Goal: Task Accomplishment & Management: Complete application form

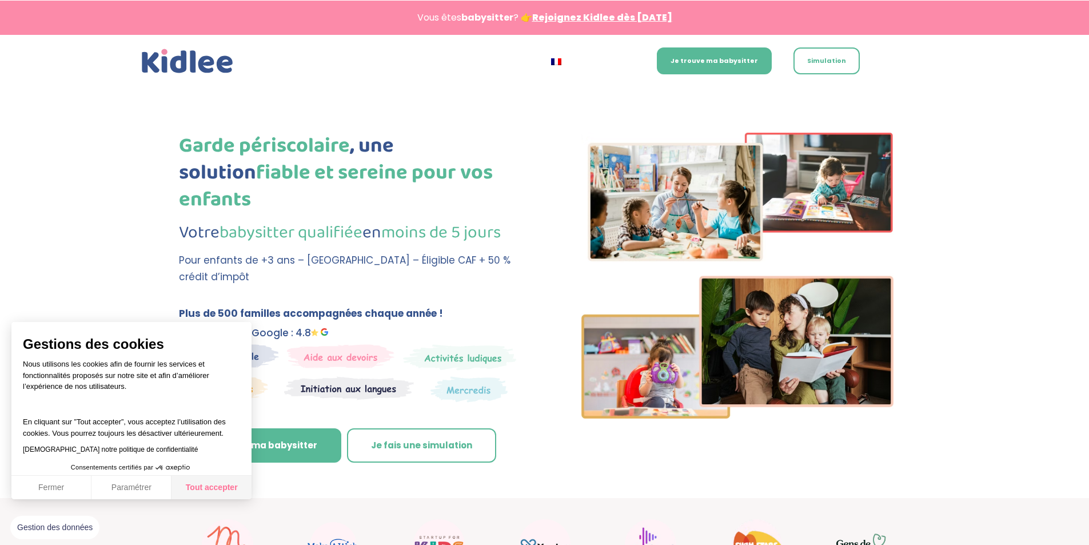
click at [228, 484] on button "Tout accepter" at bounding box center [212, 488] width 80 height 24
checkbox input "true"
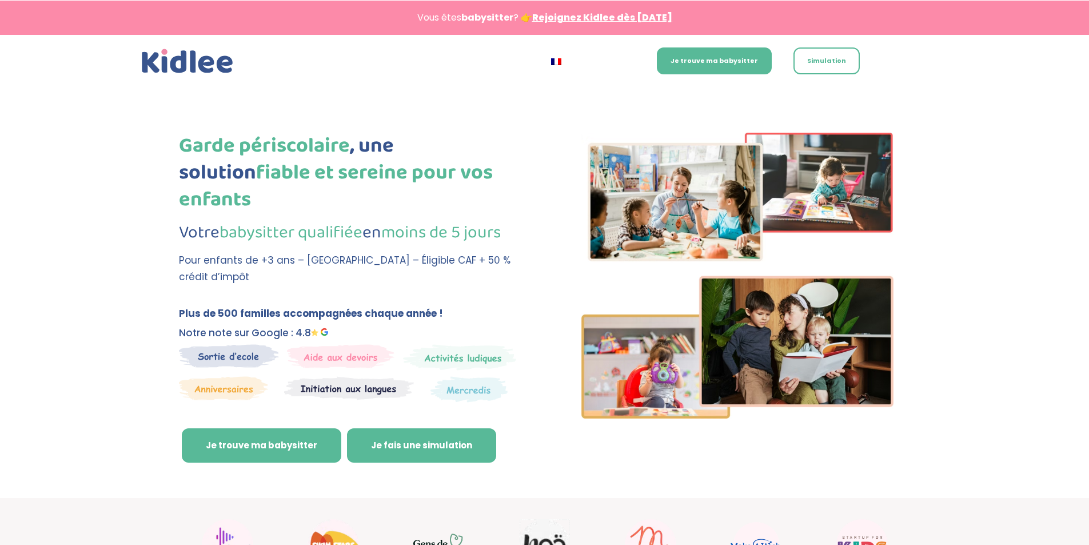
click at [394, 428] on link "Je fais une simulation" at bounding box center [421, 445] width 149 height 34
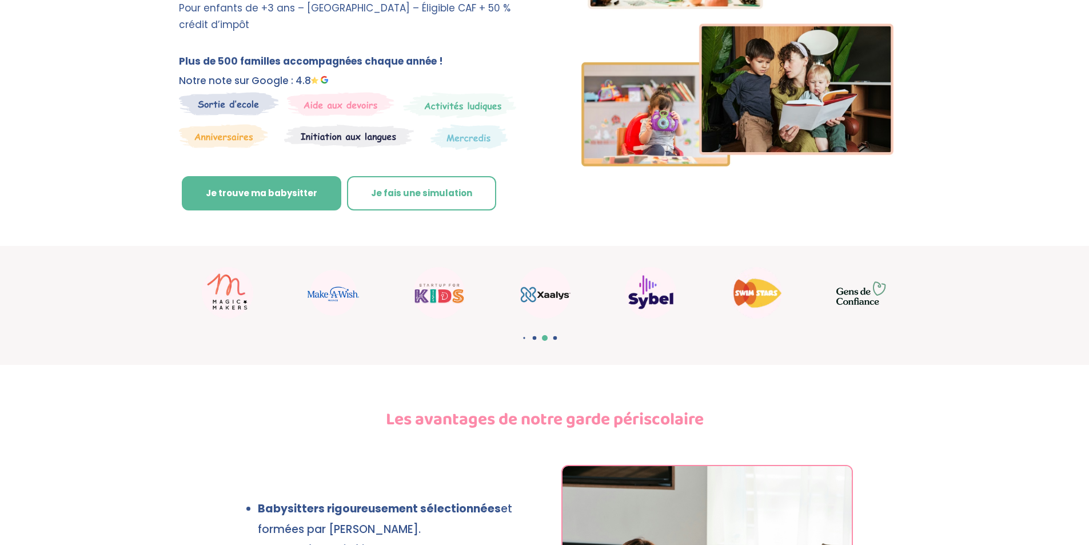
scroll to position [9, 0]
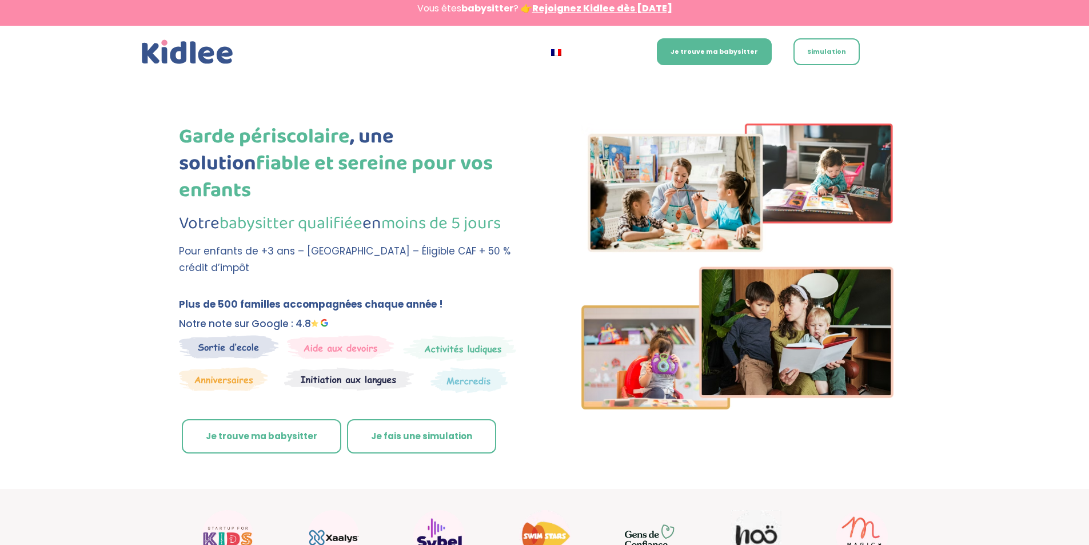
click at [261, 419] on link "Je trouve ma babysitter" at bounding box center [262, 436] width 160 height 34
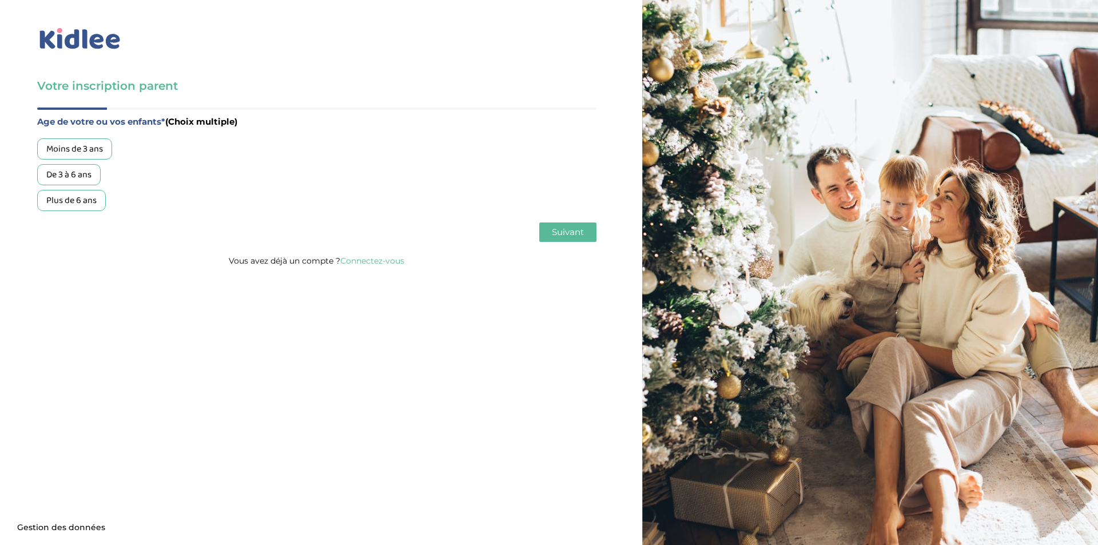
click at [74, 202] on div "Plus de 6 ans" at bounding box center [71, 200] width 69 height 21
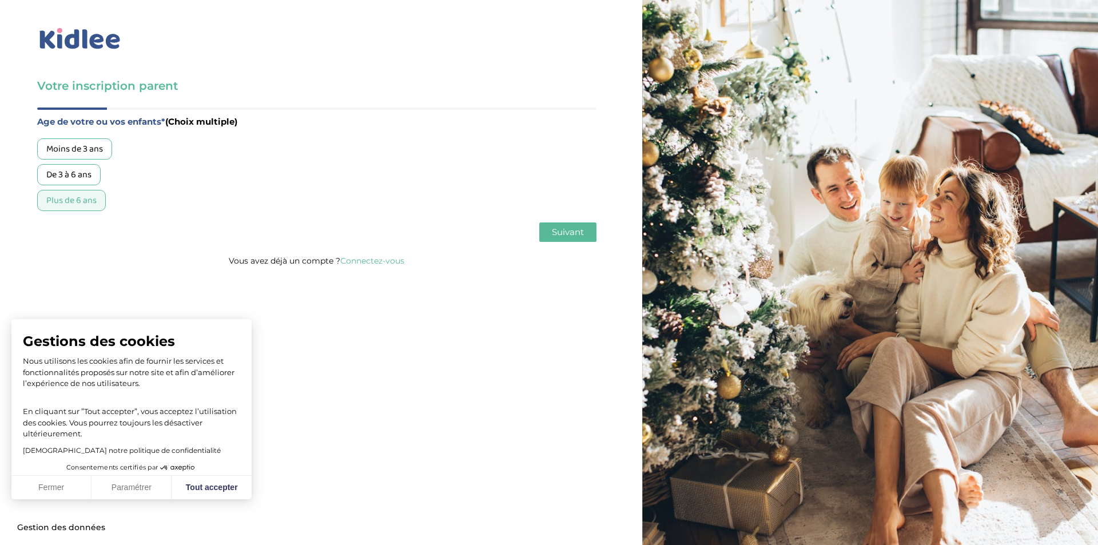
click at [563, 231] on span "Suivant" at bounding box center [568, 231] width 32 height 11
click at [216, 484] on button "Tout accepter" at bounding box center [212, 488] width 80 height 24
checkbox input "true"
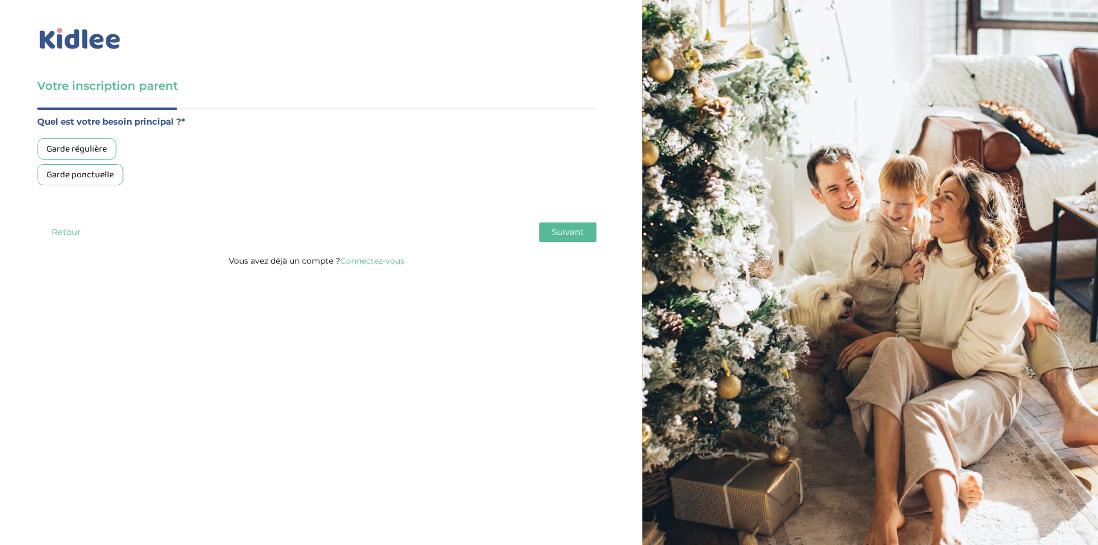
click at [79, 148] on div "Garde régulière" at bounding box center [76, 148] width 79 height 21
click at [571, 227] on span "Suivant" at bounding box center [568, 231] width 32 height 11
click at [104, 149] on div "Moins de 30h/mois" at bounding box center [82, 148] width 91 height 21
click at [558, 231] on span "Suivant" at bounding box center [568, 231] width 32 height 11
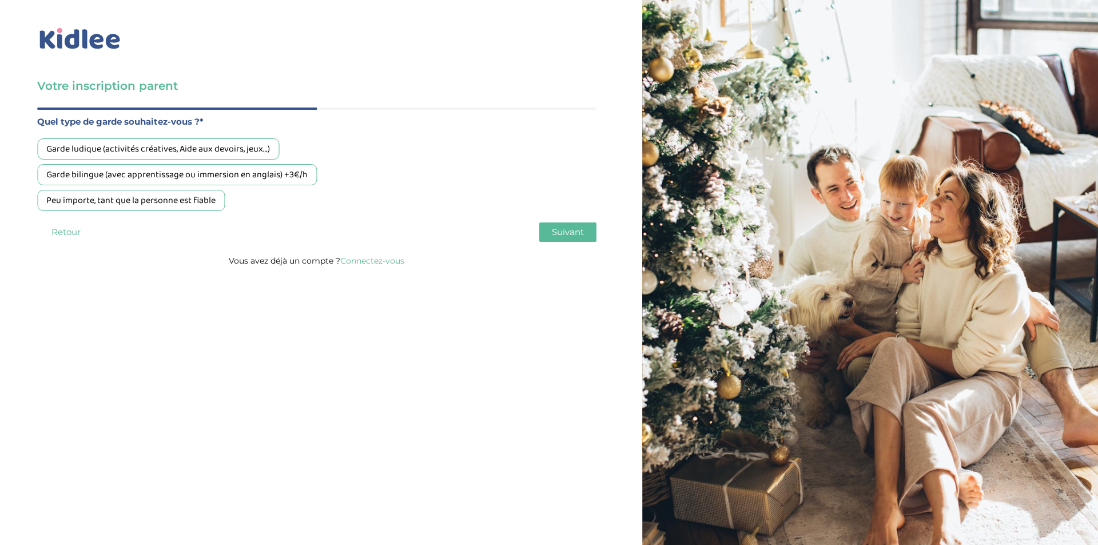
click at [252, 178] on div "Garde bilingue (avec apprentissage ou immersion en anglais) +3€/h" at bounding box center [177, 174] width 280 height 21
click at [563, 235] on span "Suivant" at bounding box center [568, 231] width 32 height 11
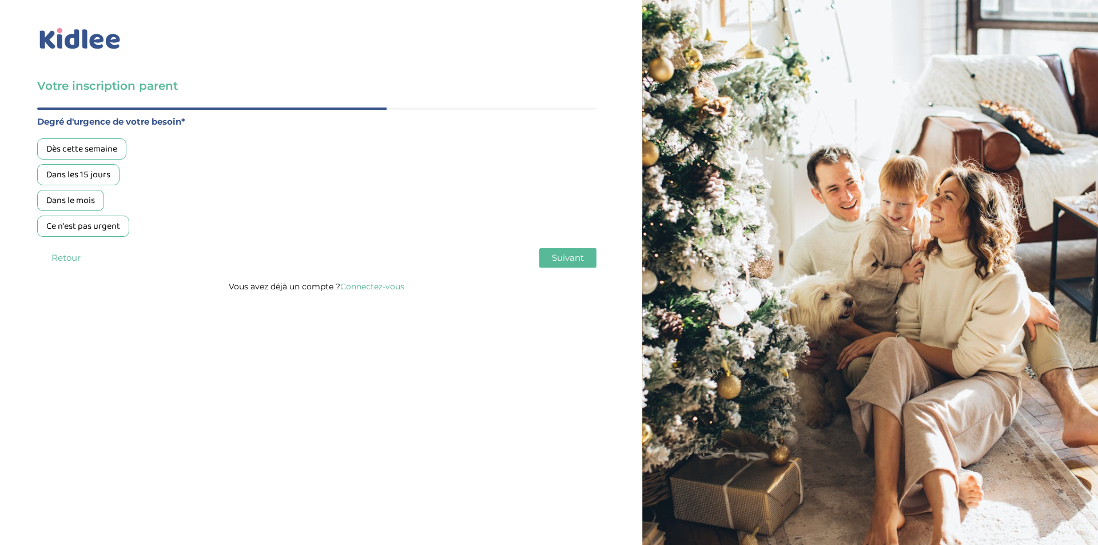
click at [80, 174] on div "Dans les 15 jours" at bounding box center [78, 174] width 82 height 21
click at [567, 260] on span "Suivant" at bounding box center [568, 257] width 32 height 11
click at [108, 206] on div "Non, je pars de zéro" at bounding box center [84, 200] width 94 height 21
click at [570, 262] on span "Suivant" at bounding box center [568, 257] width 32 height 11
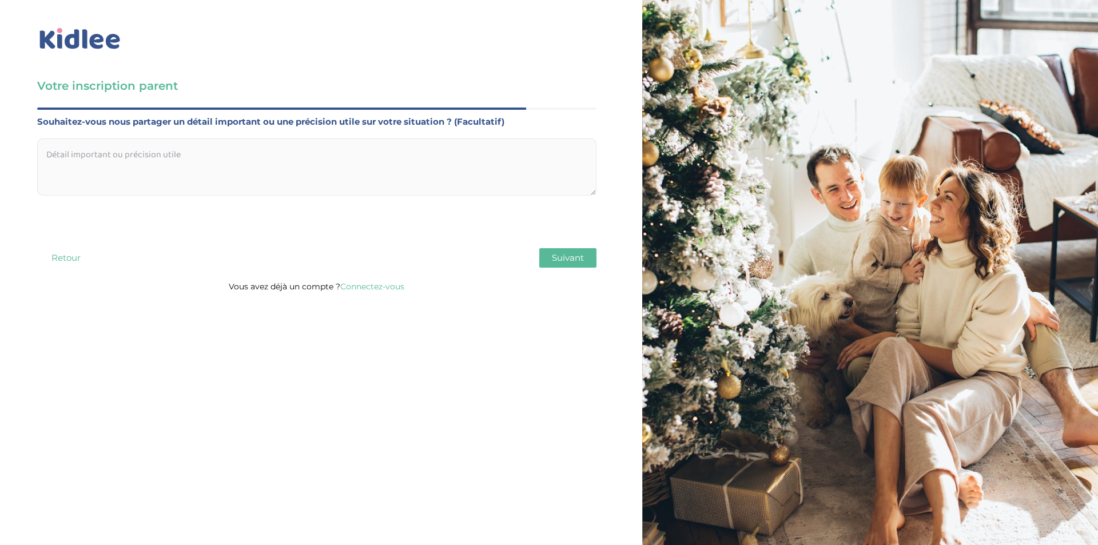
click at [570, 262] on span "Suivant" at bounding box center [568, 257] width 32 height 11
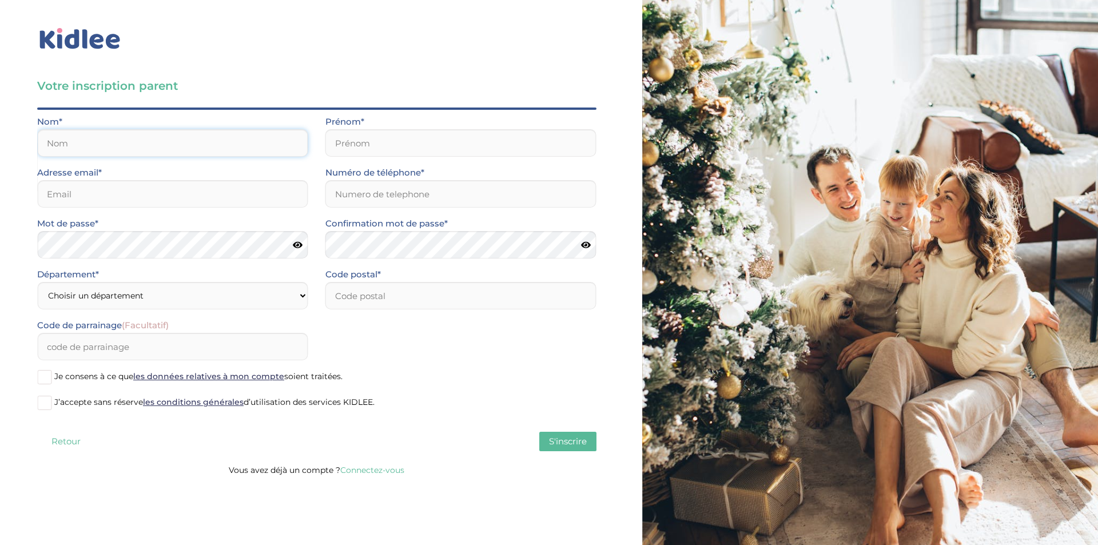
click at [91, 152] on input "text" at bounding box center [172, 142] width 271 height 27
type input "mechouek"
click at [368, 150] on input "text" at bounding box center [460, 142] width 271 height 27
type input "rim"
click at [222, 201] on input "email" at bounding box center [172, 193] width 271 height 27
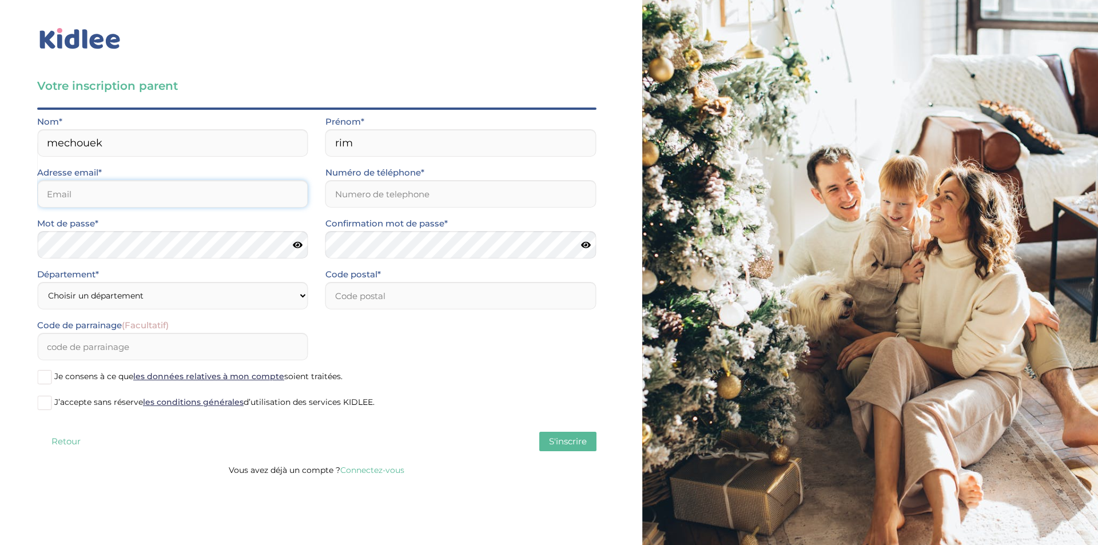
type input "afia.rim@hotmail.com"
click at [379, 192] on input "Numéro de téléphone*" at bounding box center [460, 193] width 271 height 27
type input "0751623759"
click at [269, 303] on select "Choisir un département Paris (75) Hauts-de-Seine (92) Yvelines (78) Val-de-Marn…" at bounding box center [172, 295] width 271 height 27
select select "78"
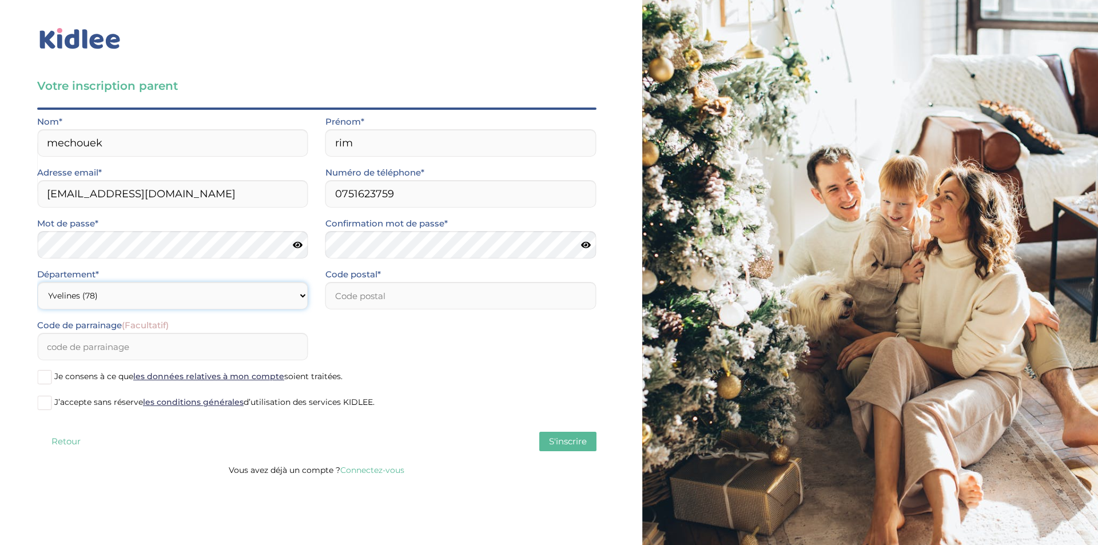
click at [37, 282] on select "Choisir un département Paris (75) Hauts-de-Seine (92) Yvelines (78) Val-de-Marn…" at bounding box center [172, 295] width 271 height 27
click at [362, 294] on input "number" at bounding box center [460, 295] width 271 height 27
type input "78420"
click at [45, 375] on span at bounding box center [44, 377] width 14 height 14
click at [0, 0] on input "Je consens à ce que les données relatives à mon compte soient traitées." at bounding box center [0, 0] width 0 height 0
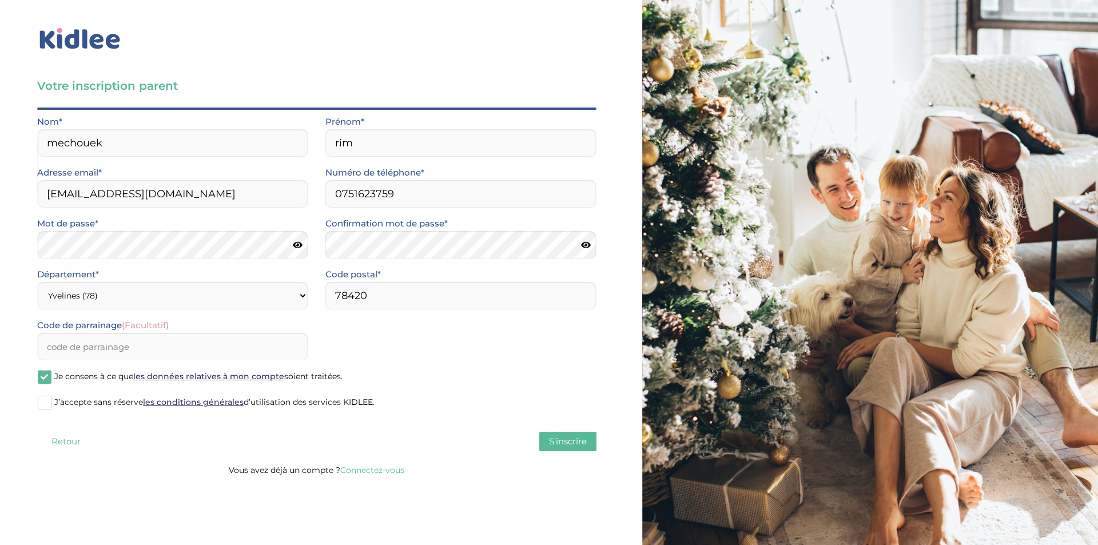
click at [45, 404] on span at bounding box center [44, 403] width 14 height 14
click at [0, 0] on input "J’accepte sans réserve les conditions générales d’utilisation des services KIDL…" at bounding box center [0, 0] width 0 height 0
drag, startPoint x: 577, startPoint y: 442, endPoint x: 583, endPoint y: 445, distance: 6.9
click at [583, 445] on span "S'inscrire" at bounding box center [568, 441] width 38 height 11
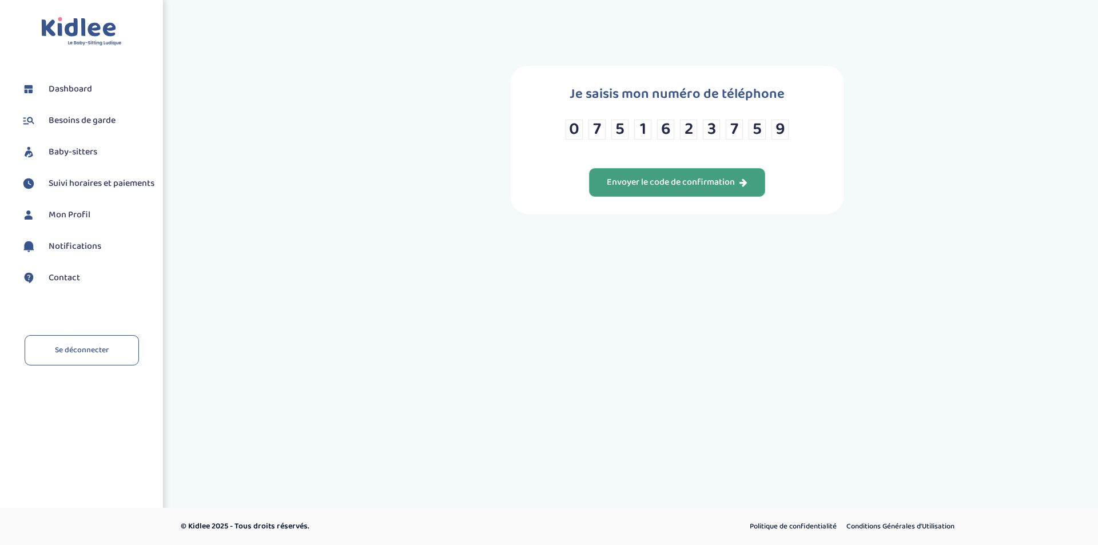
click at [682, 181] on div "Envoyer le code de confirmation" at bounding box center [677, 182] width 141 height 13
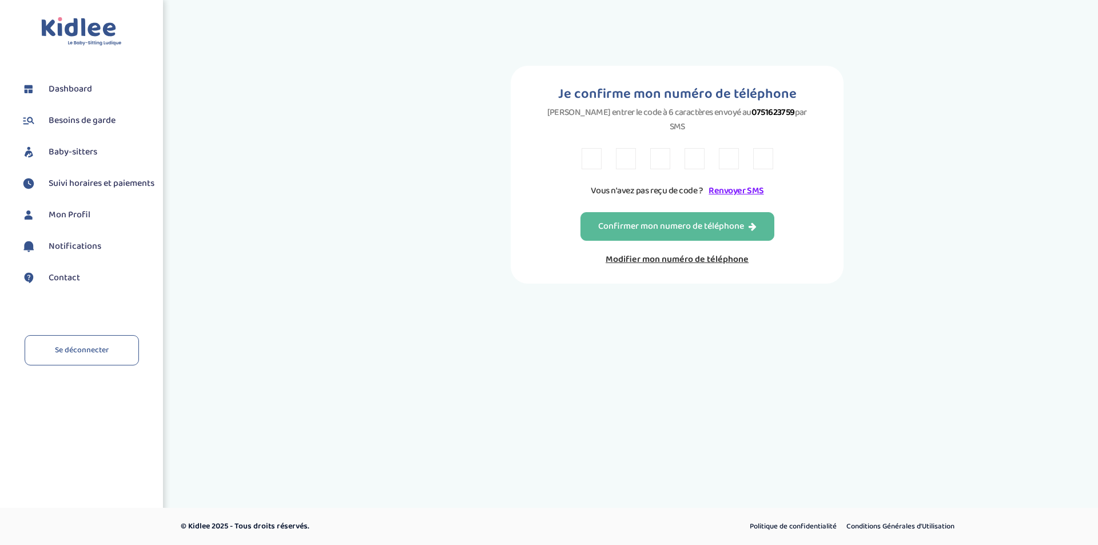
click at [593, 148] on input "text" at bounding box center [592, 158] width 20 height 21
type input "7"
type input "z"
type input "e"
type input "j"
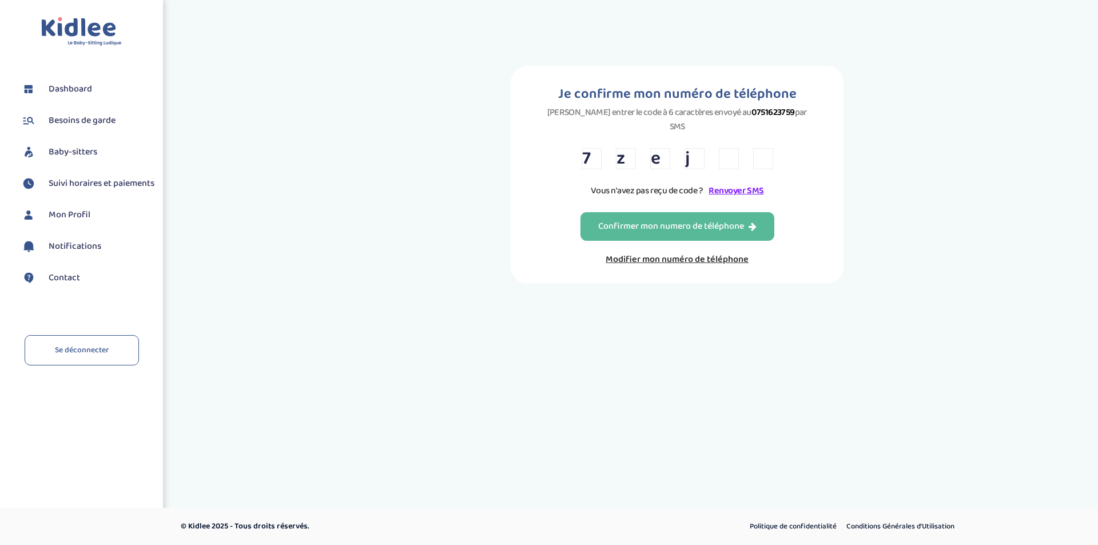
type input "c"
type input "x"
click at [718, 220] on div "Confirmer mon numero de téléphone" at bounding box center [677, 226] width 158 height 13
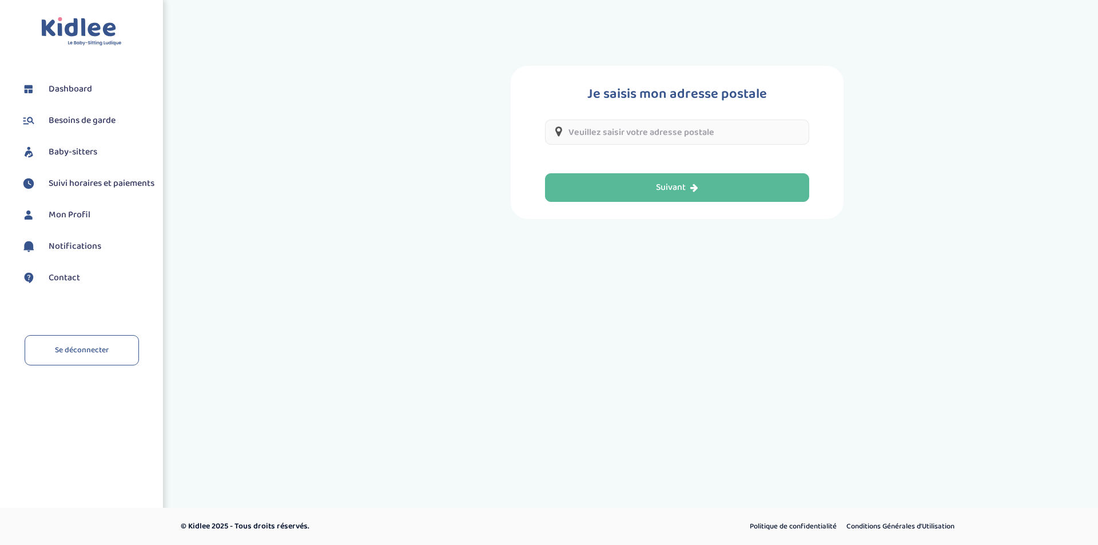
click at [705, 134] on input "text" at bounding box center [677, 132] width 264 height 25
type input "73 Bis Rue des Fermettes, Carrières-sur-Seine, France"
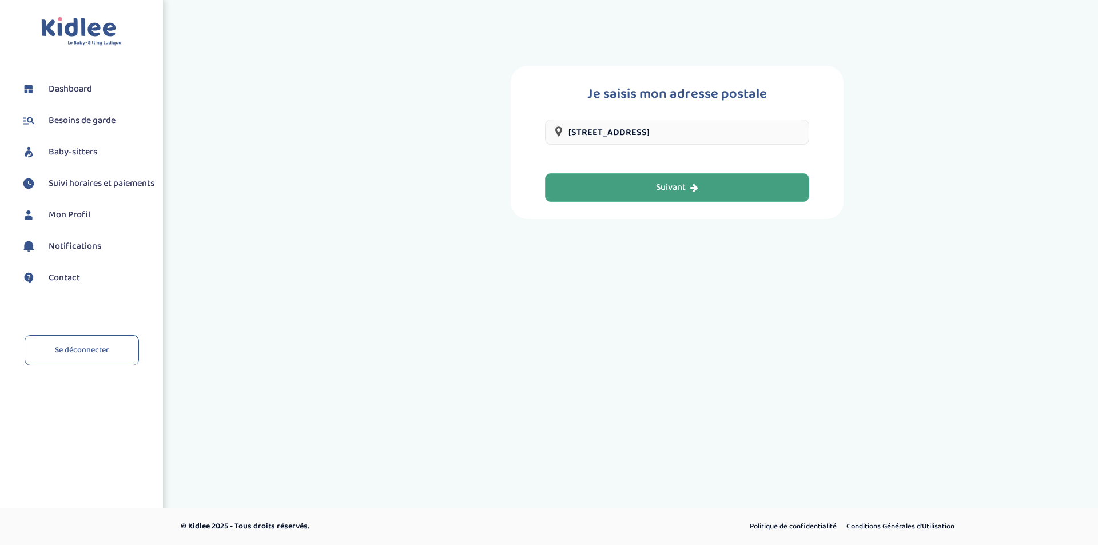
click at [701, 187] on button "Suivant" at bounding box center [677, 187] width 264 height 29
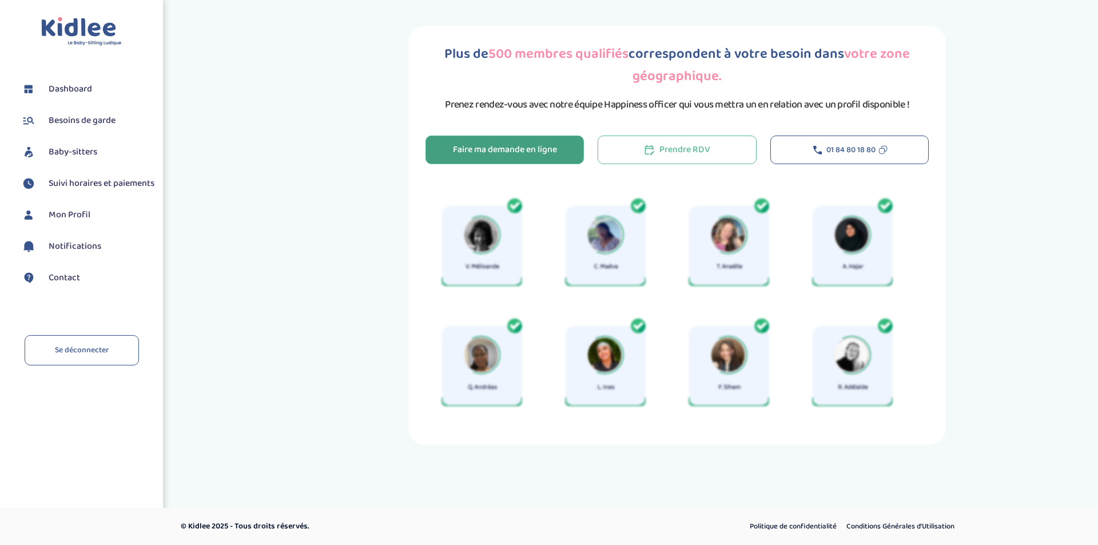
click at [543, 152] on div "Faire ma demande en ligne" at bounding box center [505, 150] width 104 height 13
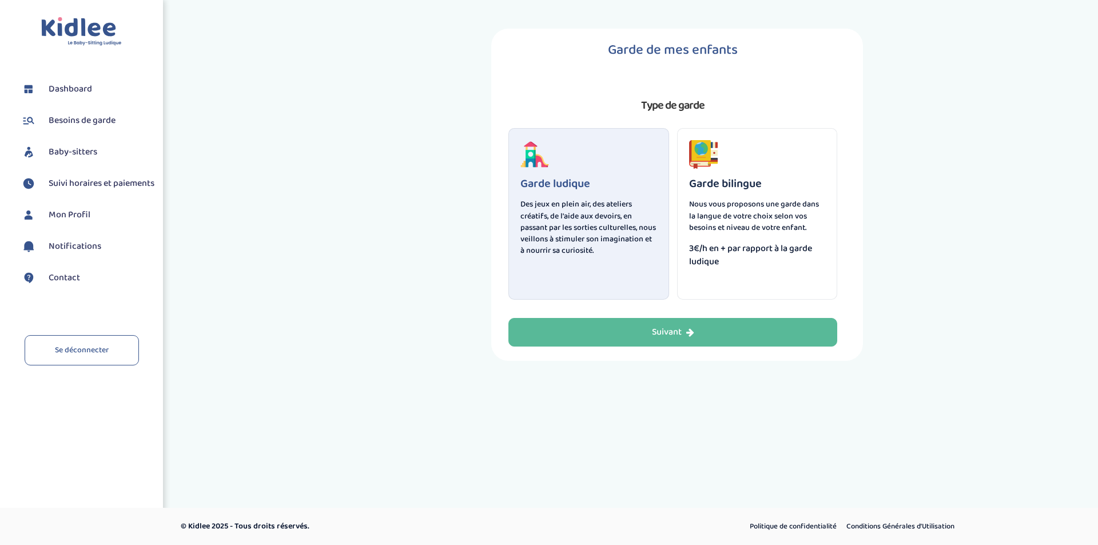
click at [714, 239] on div "Garde bilingue Nous vous proposons une garde dans la langue de votre choix selo…" at bounding box center [757, 214] width 161 height 172
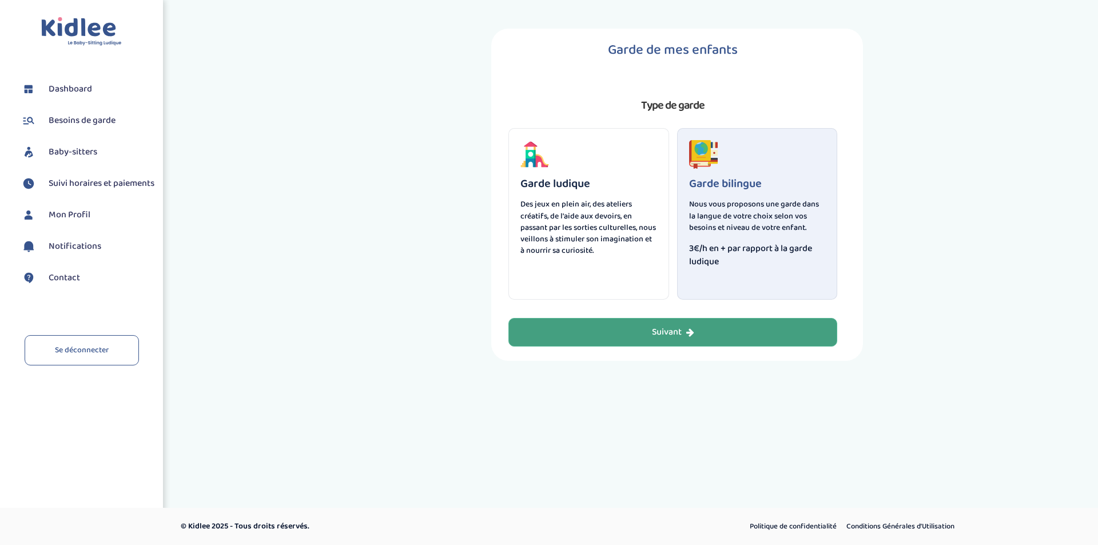
click at [672, 335] on div "Suivant" at bounding box center [673, 332] width 42 height 13
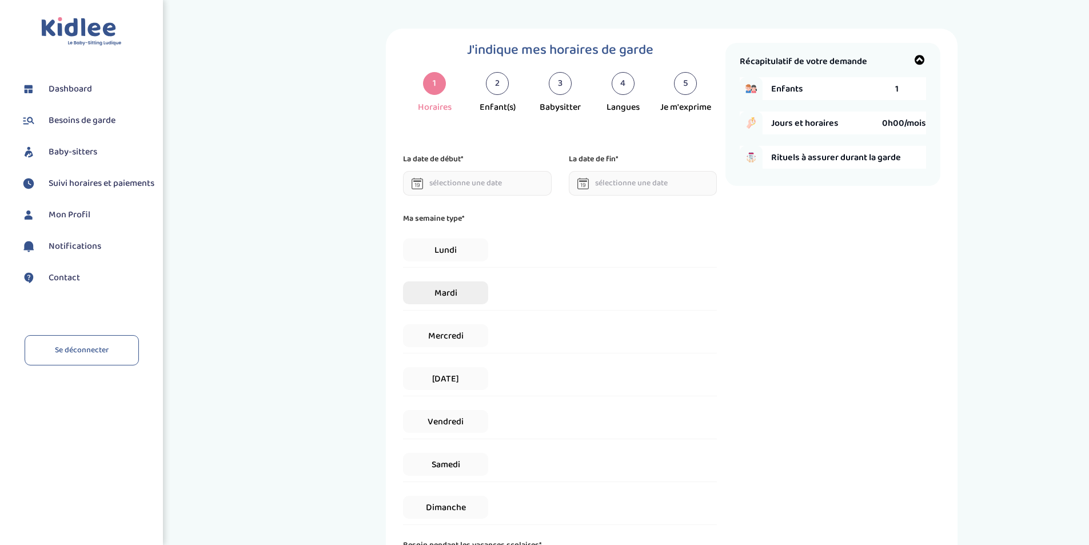
click at [460, 290] on span "Mardi" at bounding box center [445, 292] width 85 height 23
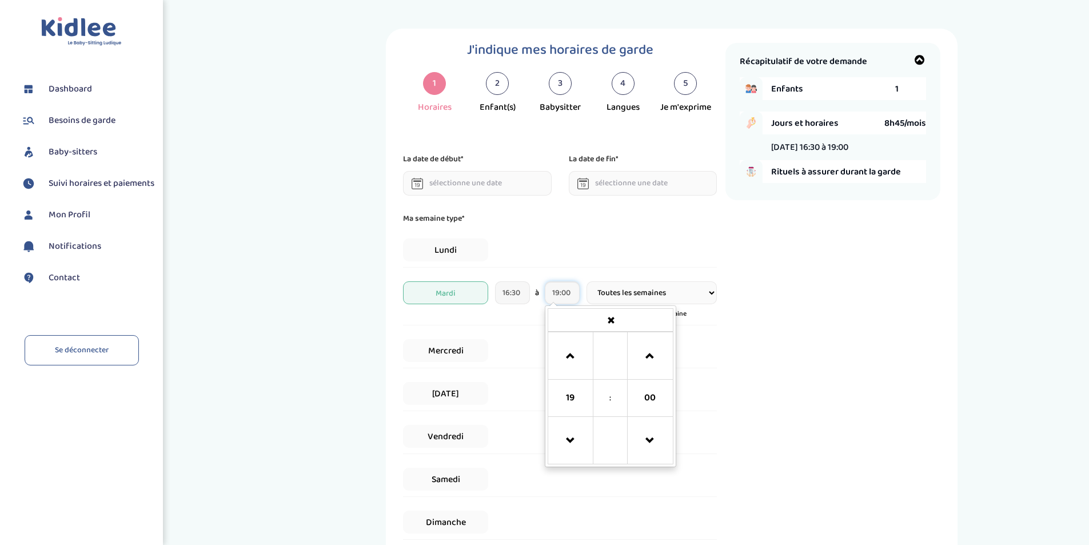
click at [572, 294] on input "19:00" at bounding box center [562, 292] width 35 height 23
type input "18:00"
click at [822, 320] on div "Récapitulatif de votre demande Enfants 1 Jours et horaires 5h15/mois [DATE] 16:…" at bounding box center [833, 343] width 215 height 600
click at [458, 394] on span "[DATE]" at bounding box center [445, 393] width 85 height 23
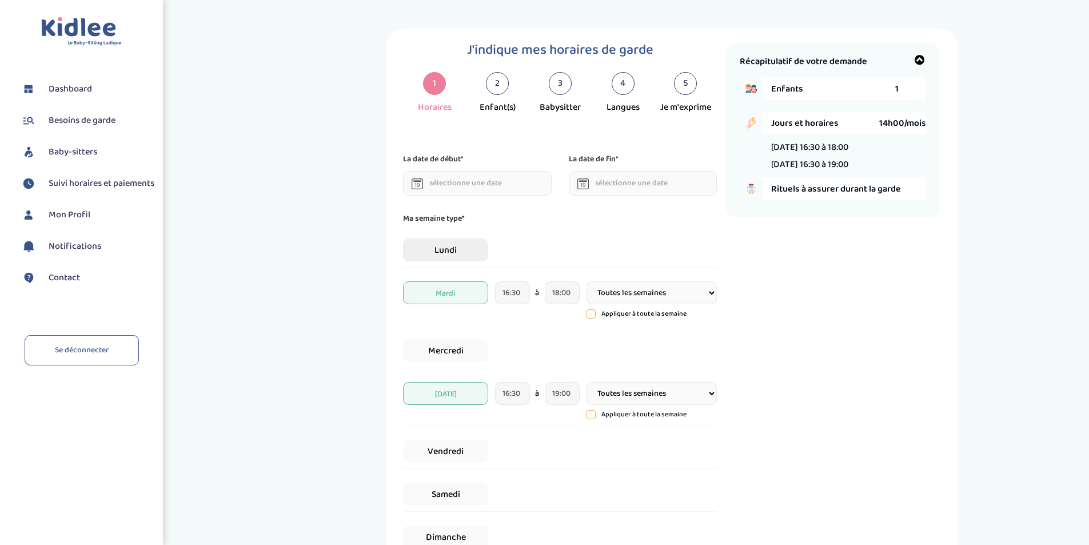
click at [453, 251] on span "Lundi" at bounding box center [445, 249] width 85 height 23
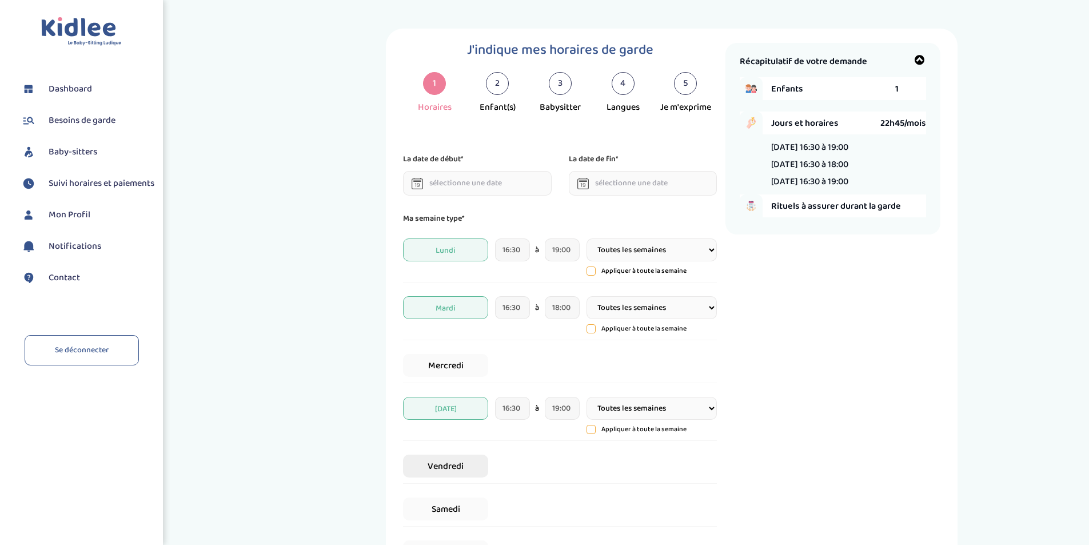
click at [465, 460] on span "Vendredi" at bounding box center [445, 466] width 85 height 23
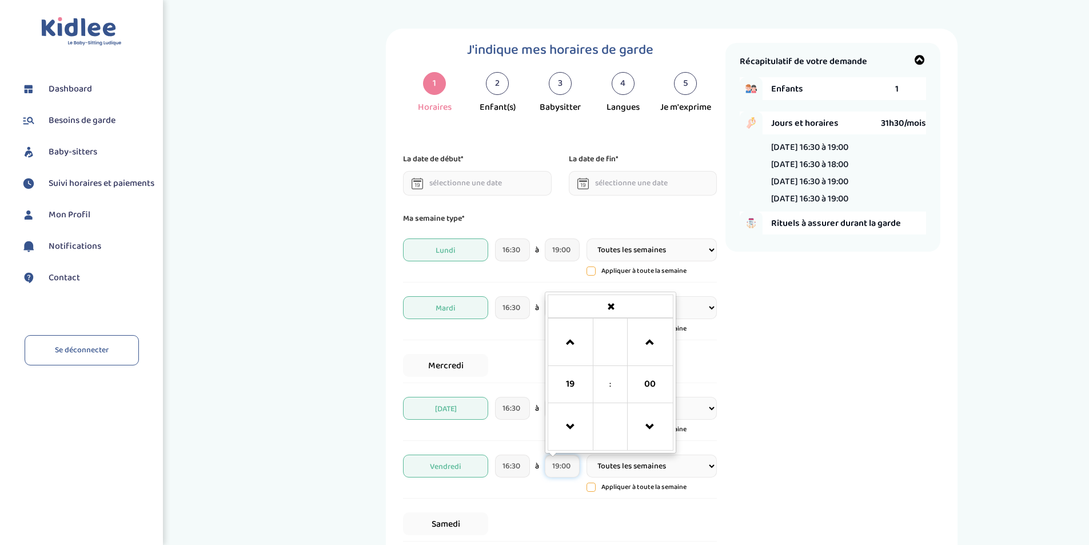
click at [574, 467] on input "19:00" at bounding box center [562, 466] width 35 height 23
type input "1"
click at [456, 458] on span "Vendredi" at bounding box center [445, 466] width 85 height 23
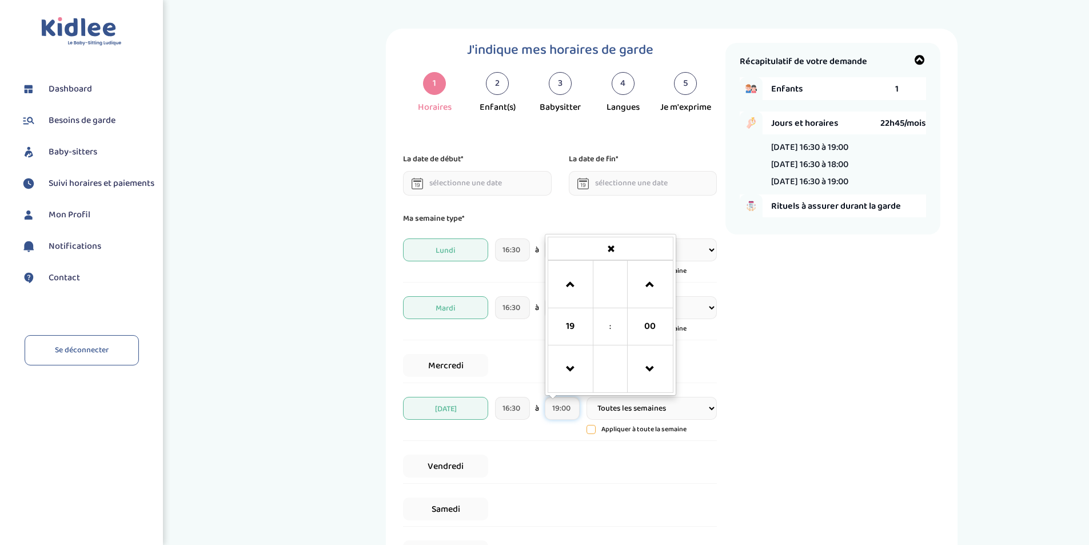
click at [574, 404] on input "19:00" at bounding box center [562, 408] width 35 height 23
type input "18:00"
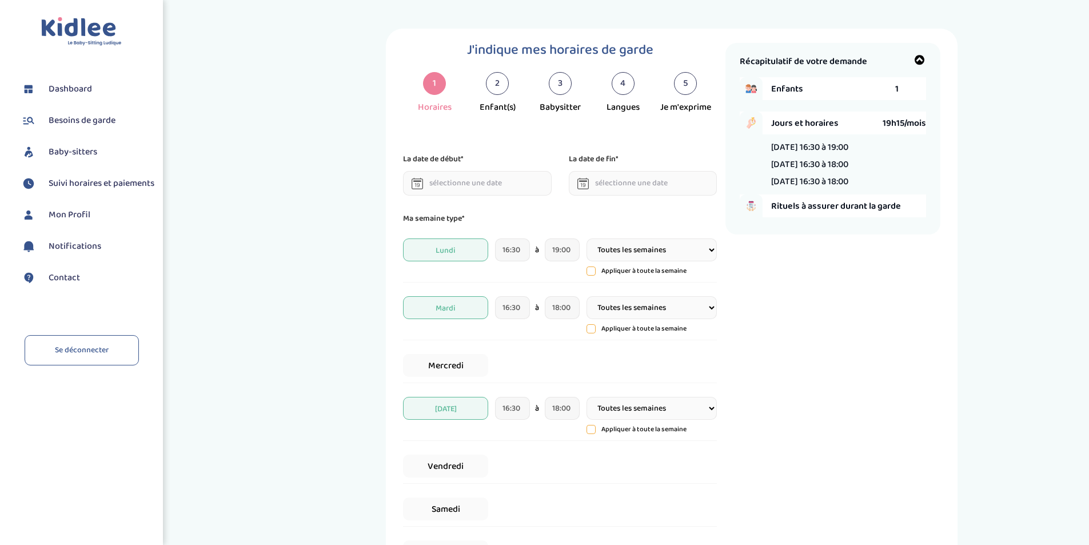
click at [801, 420] on div "Récapitulatif de votre demande Enfants 1 Jours et horaires 19h15/mois [DATE] 16…" at bounding box center [833, 358] width 215 height 630
click at [1018, 399] on div "J'indique mes horaires de garde 1 Horaires 2 Enfant(s) 3 Babysitter 4 Langues 5…" at bounding box center [672, 358] width 817 height 659
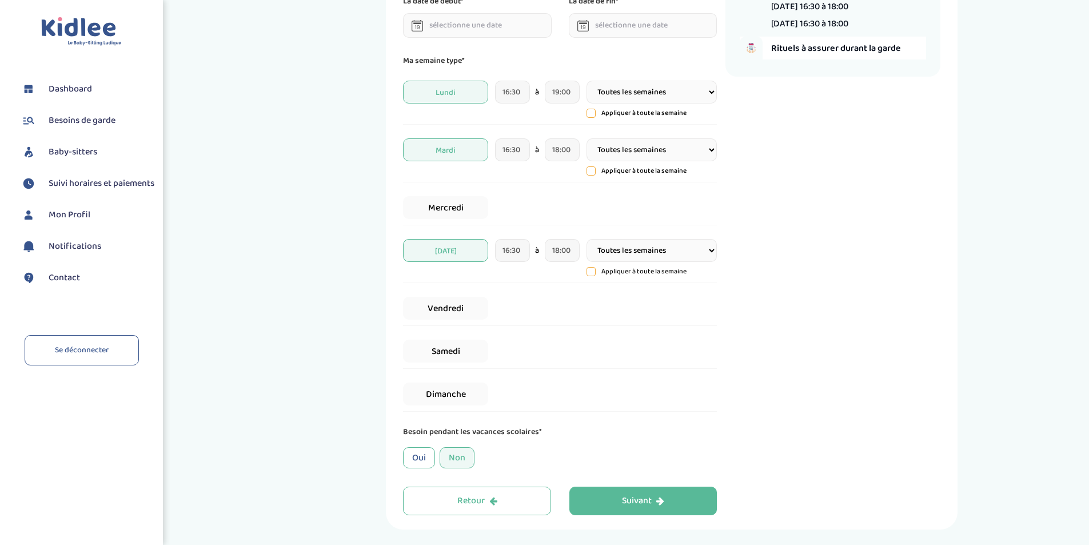
scroll to position [200, 0]
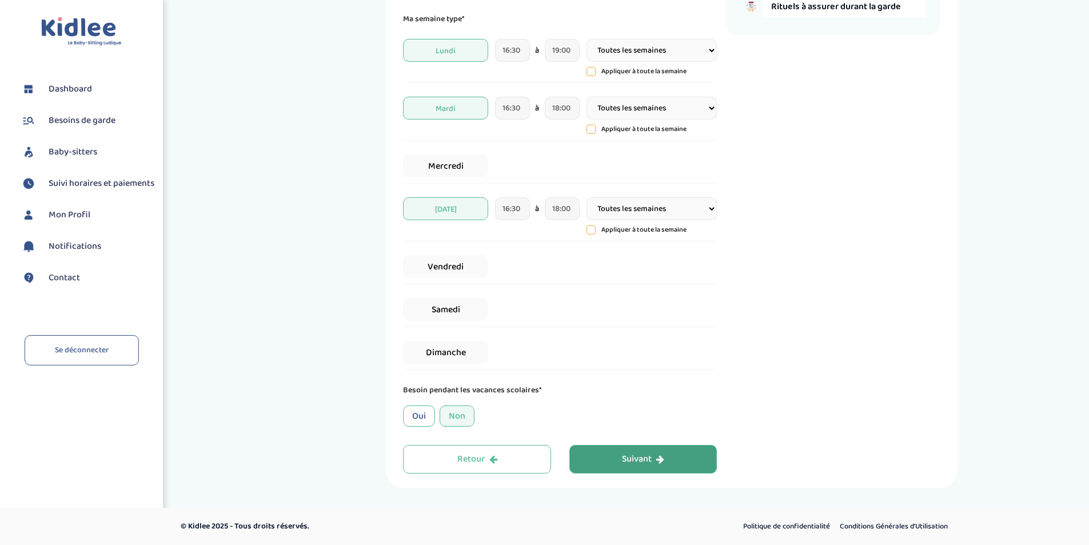
click at [658, 457] on icon "button" at bounding box center [660, 459] width 8 height 9
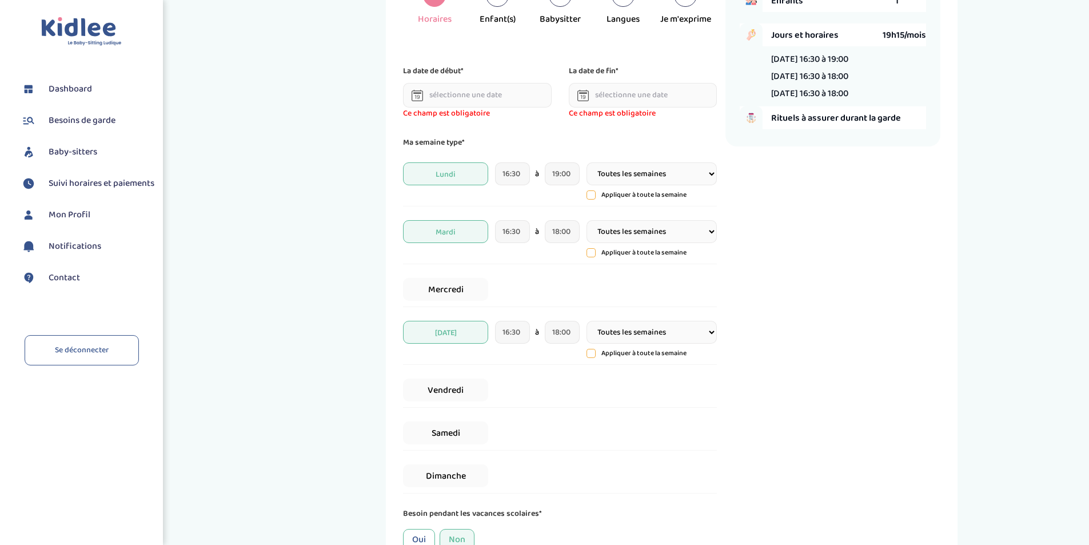
scroll to position [43, 0]
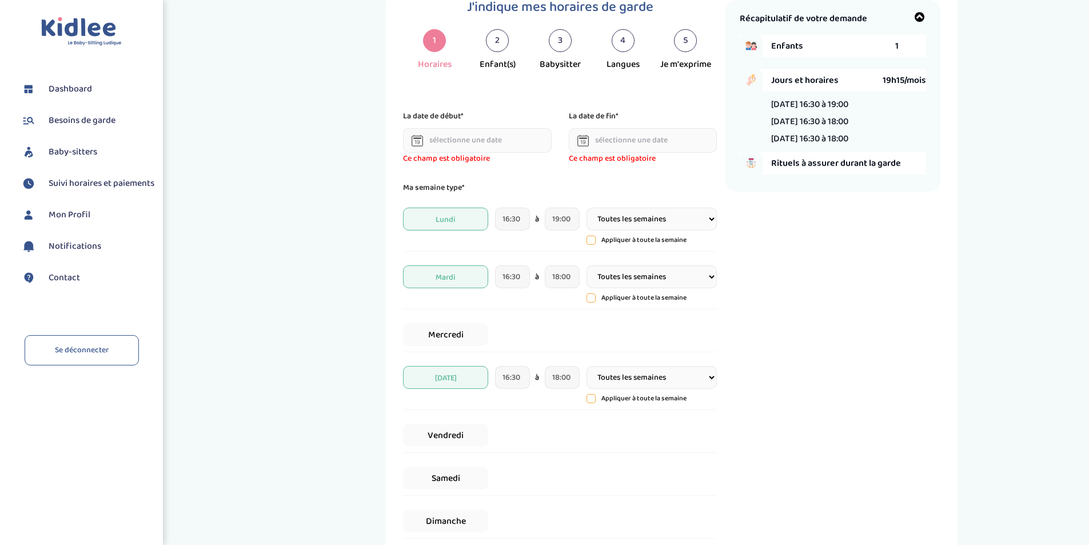
click at [505, 138] on input "text" at bounding box center [477, 140] width 149 height 25
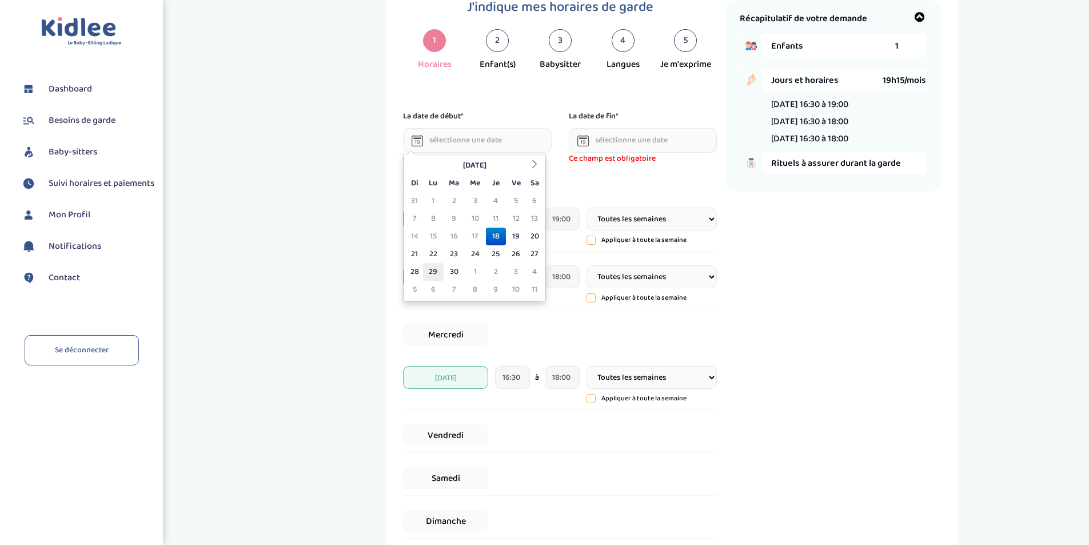
click at [435, 274] on td "29" at bounding box center [433, 272] width 20 height 18
type input "[DATE]"
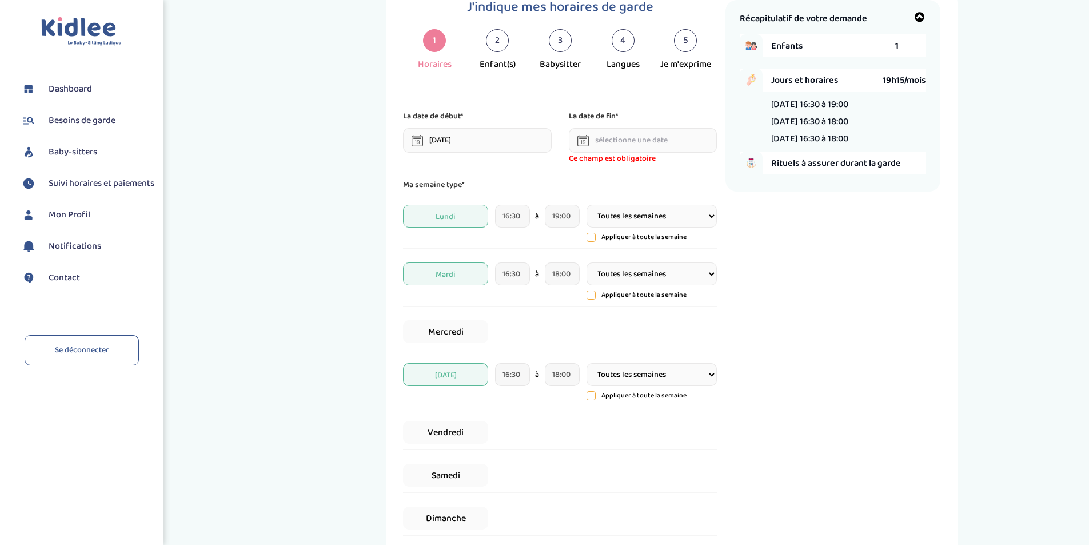
click at [579, 145] on icon at bounding box center [583, 140] width 11 height 11
click at [582, 140] on icon at bounding box center [583, 140] width 11 height 11
click at [612, 138] on input "text" at bounding box center [643, 140] width 149 height 25
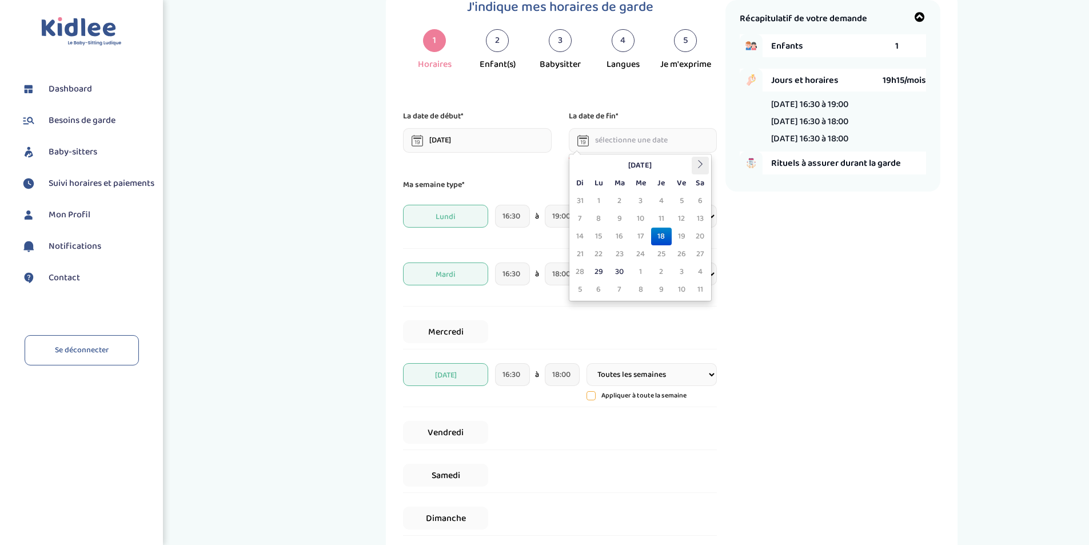
click at [698, 168] on icon at bounding box center [701, 164] width 8 height 8
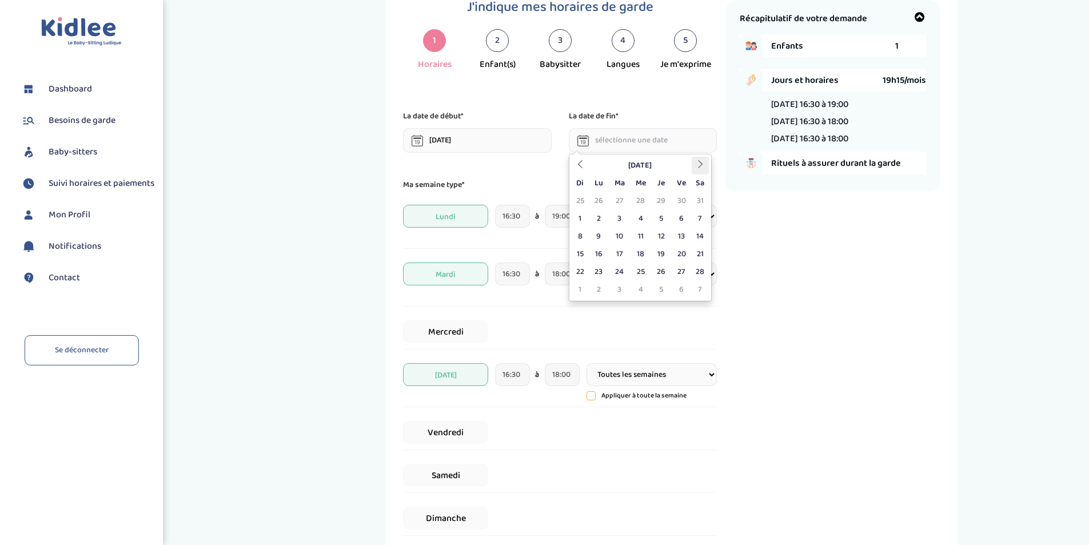
click at [698, 168] on icon at bounding box center [701, 164] width 8 height 8
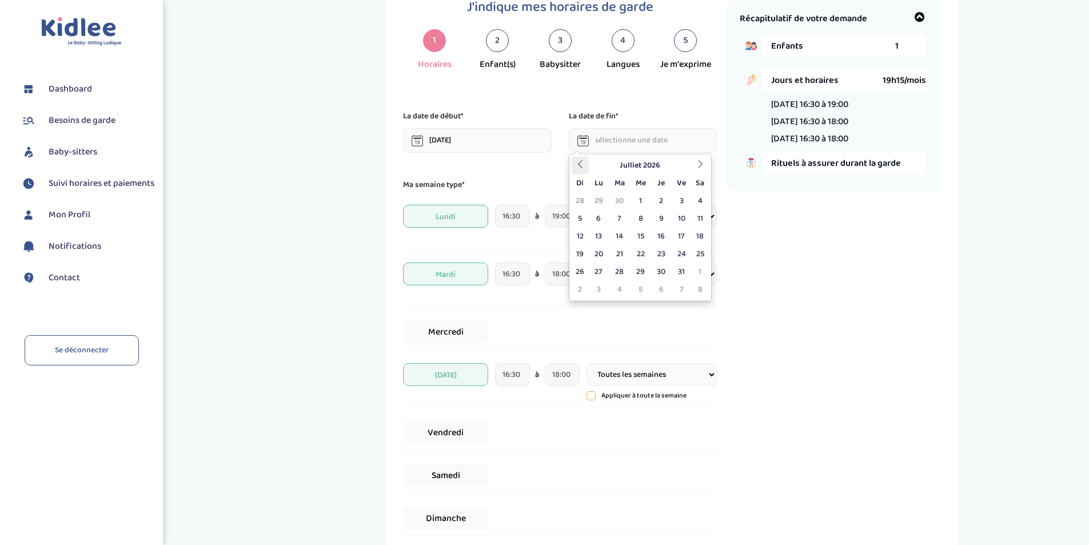
click at [580, 165] on icon at bounding box center [580, 164] width 8 height 8
click at [617, 268] on td "30" at bounding box center [619, 272] width 21 height 18
type input "[DATE]"
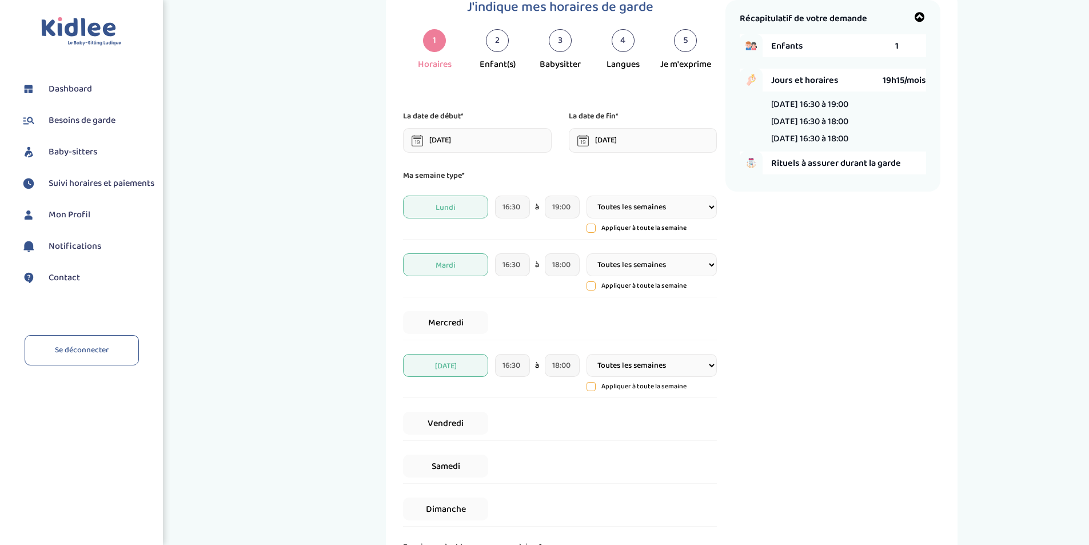
click at [1000, 351] on div "J'indique mes horaires de garde 1 Horaires 2 Enfant(s) 3 Babysitter 4 Langues 5…" at bounding box center [672, 315] width 817 height 659
click at [564, 209] on input "19:00" at bounding box center [562, 207] width 35 height 23
click at [573, 274] on span at bounding box center [570, 270] width 31 height 31
click at [649, 274] on span at bounding box center [650, 270] width 31 height 31
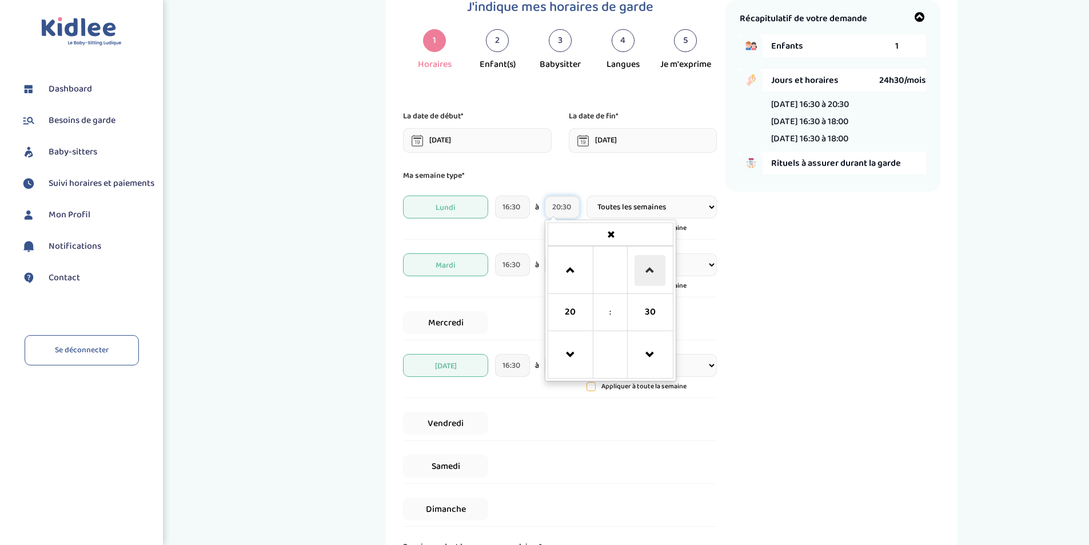
click at [649, 274] on span at bounding box center [650, 270] width 31 height 31
click at [565, 268] on span at bounding box center [570, 270] width 31 height 31
click at [572, 359] on span at bounding box center [570, 355] width 31 height 31
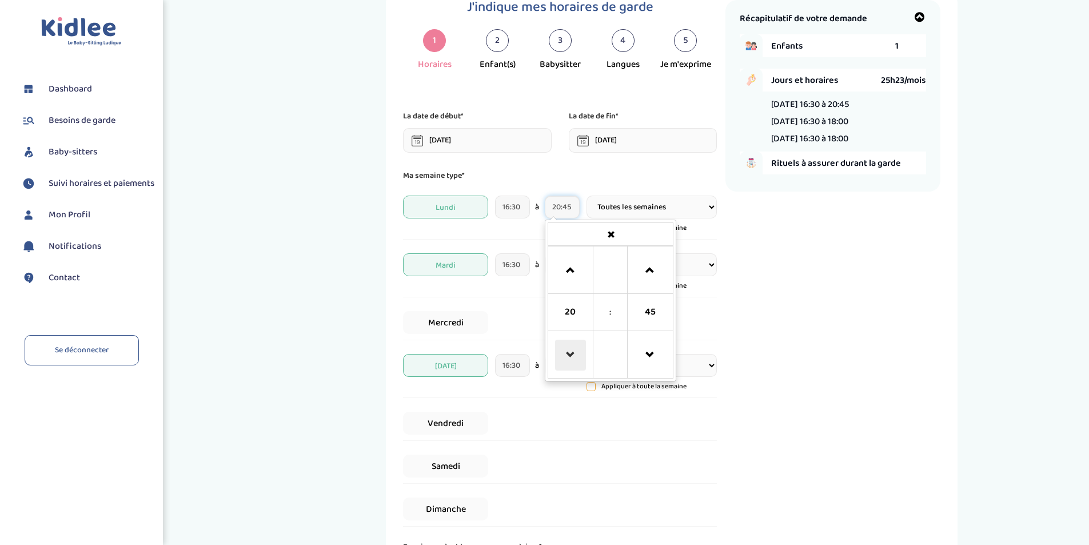
click at [572, 359] on span at bounding box center [570, 355] width 31 height 31
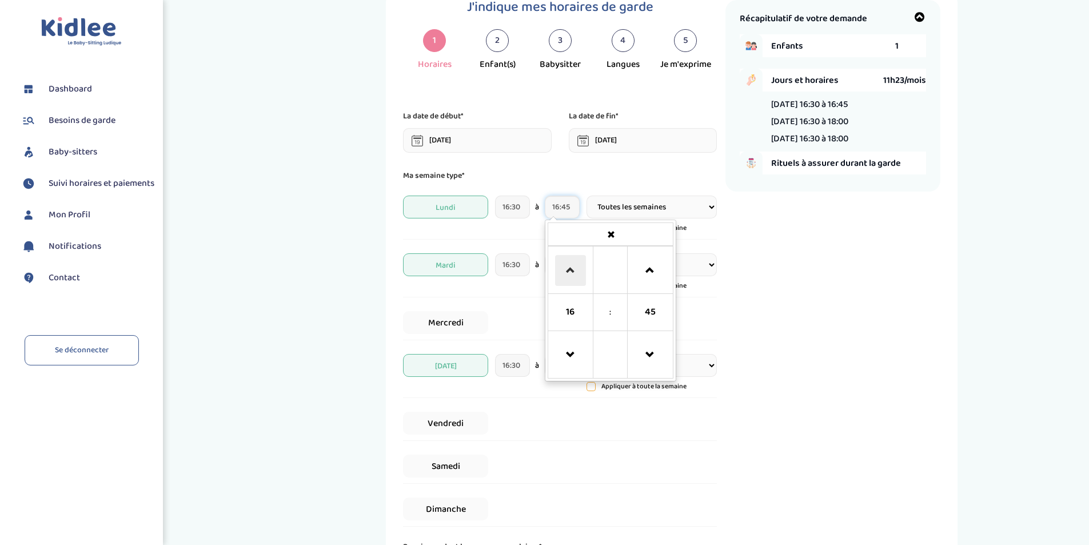
click at [572, 272] on span at bounding box center [570, 270] width 31 height 31
click at [573, 356] on span at bounding box center [570, 355] width 31 height 31
click at [574, 265] on span at bounding box center [570, 270] width 31 height 31
type input "18:30"
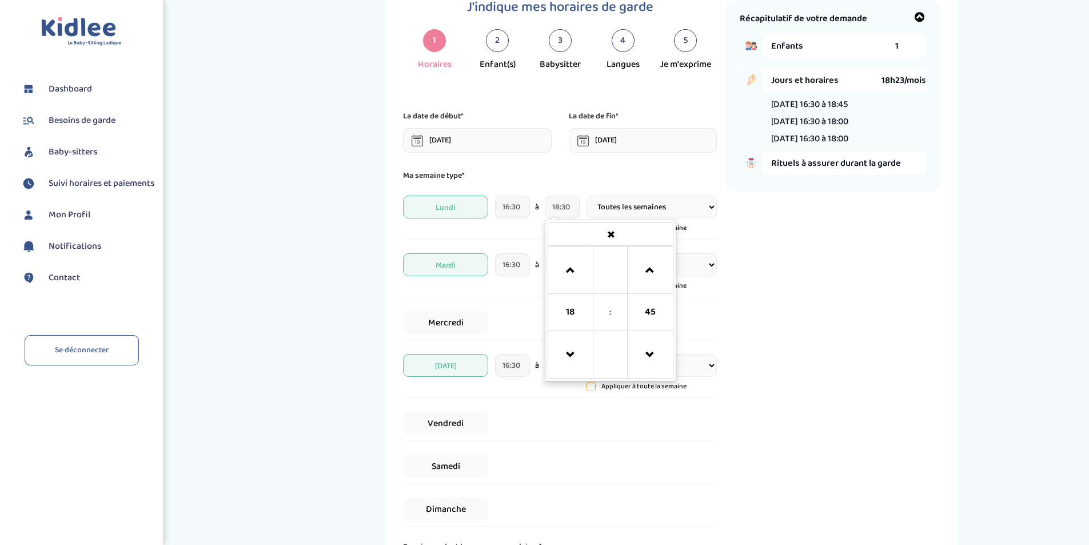
click at [959, 309] on div "J'indique mes horaires de garde 1 Horaires 2 Enfant(s) 3 Babysitter 4 Langues 5…" at bounding box center [672, 315] width 817 height 659
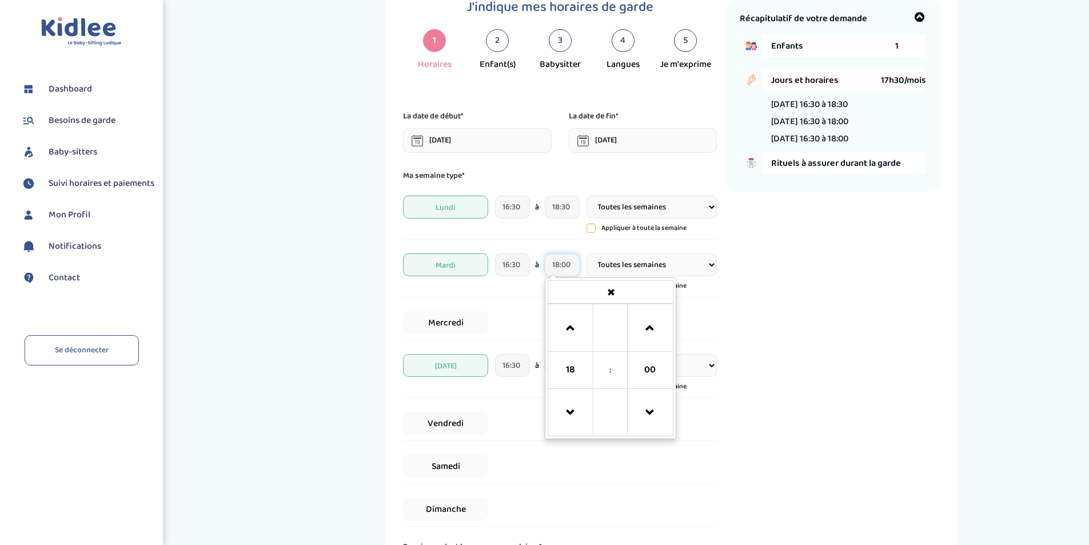
click at [576, 271] on input "18:00" at bounding box center [562, 264] width 35 height 23
type input "18:30"
click at [1048, 270] on div "J'indique mes horaires de garde 1 Horaires 2 Enfant(s) 3 Babysitter 4 Langues 5…" at bounding box center [672, 315] width 817 height 659
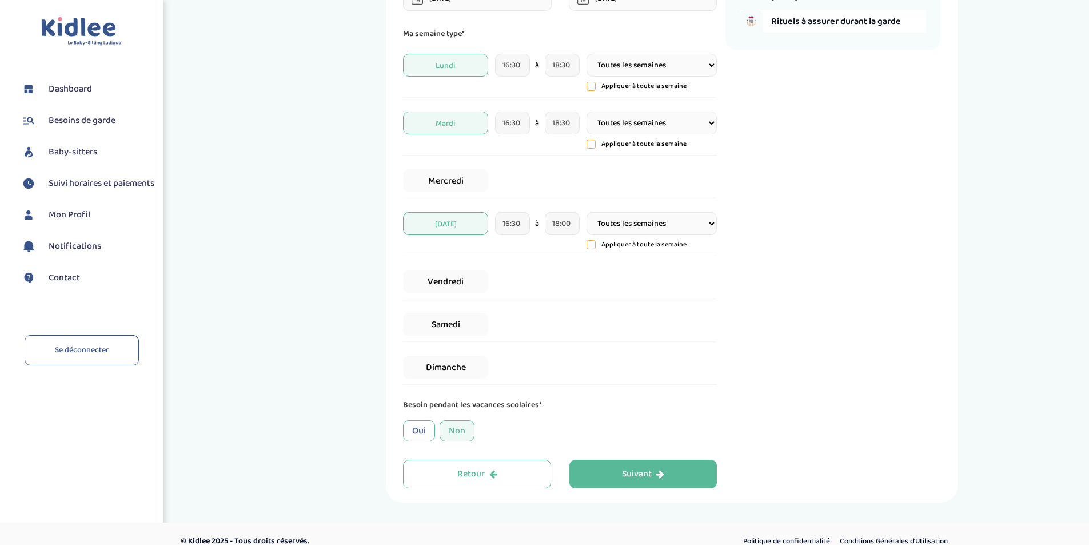
scroll to position [200, 0]
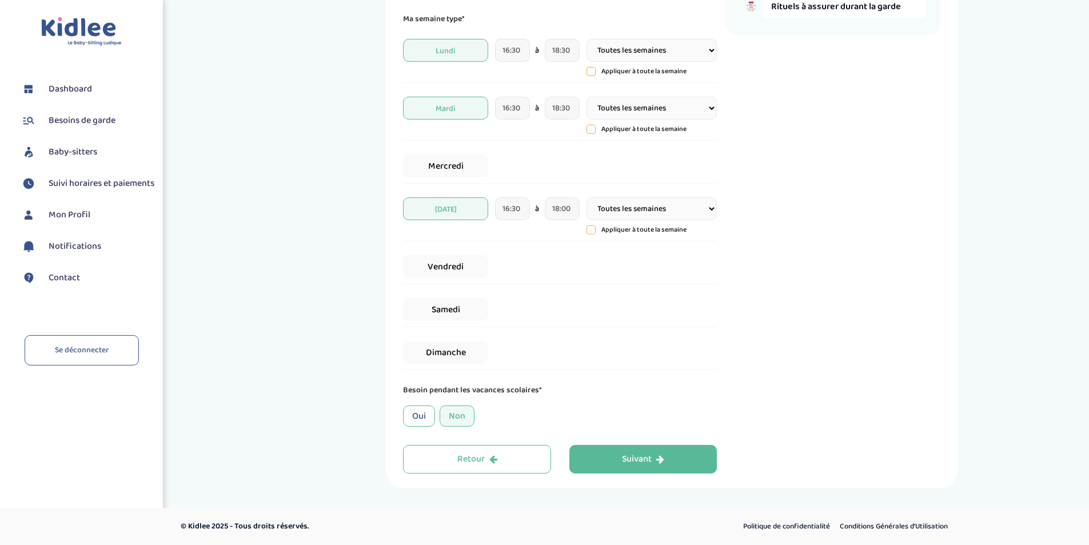
click at [1021, 332] on div "J'indique mes horaires de garde 1 Horaires 2 Enfant(s) 3 Babysitter 4 Langues 5…" at bounding box center [672, 158] width 817 height 659
click at [662, 465] on div "Suivant" at bounding box center [643, 459] width 42 height 13
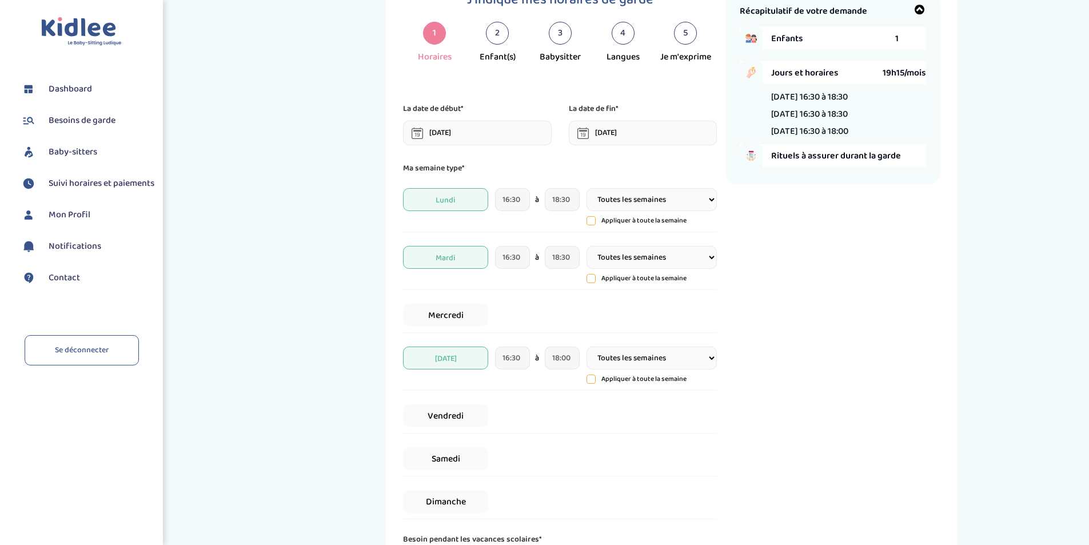
scroll to position [43, 0]
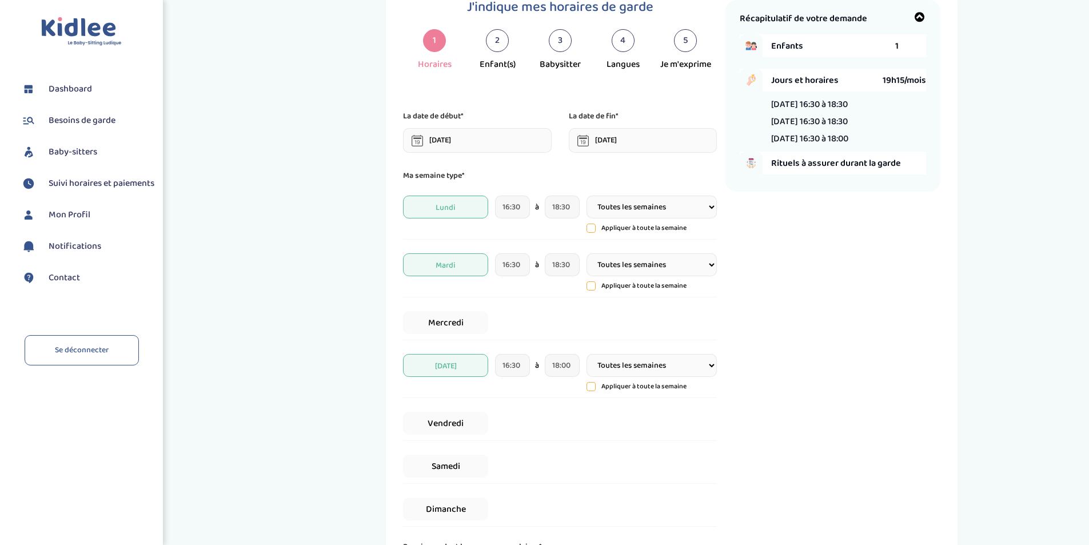
click at [1025, 351] on div "J'indique mes horaires de garde 1 Horaires 2 Enfant(s) 3 Babysitter 4 Langues 5…" at bounding box center [672, 315] width 817 height 659
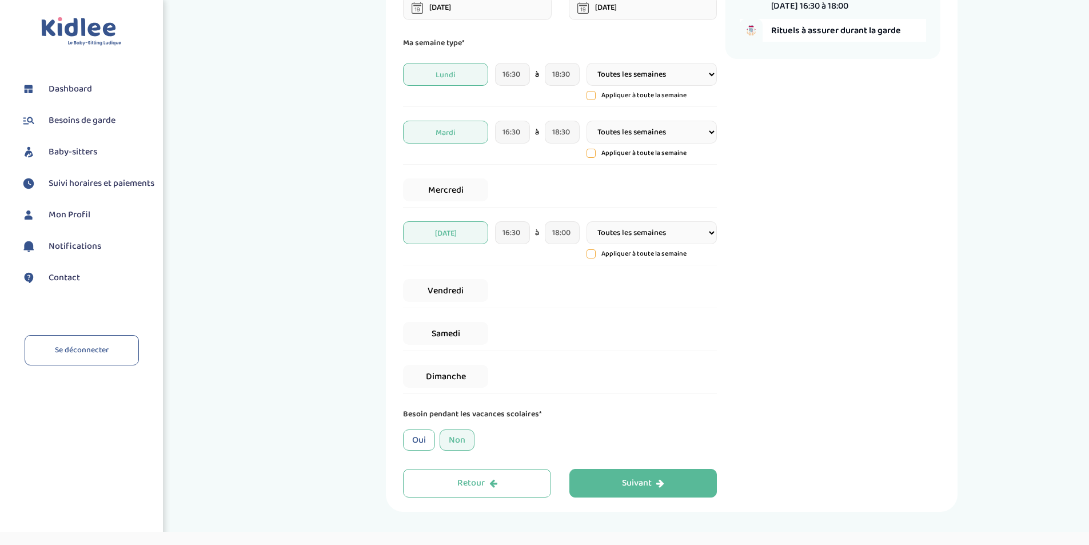
scroll to position [200, 0]
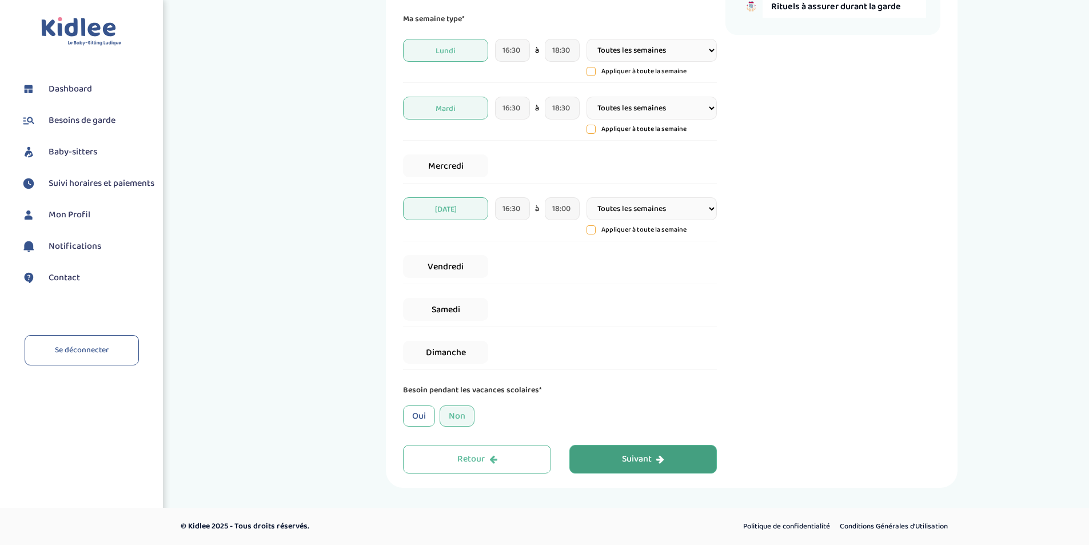
click at [681, 453] on button "Suivant" at bounding box center [644, 459] width 148 height 29
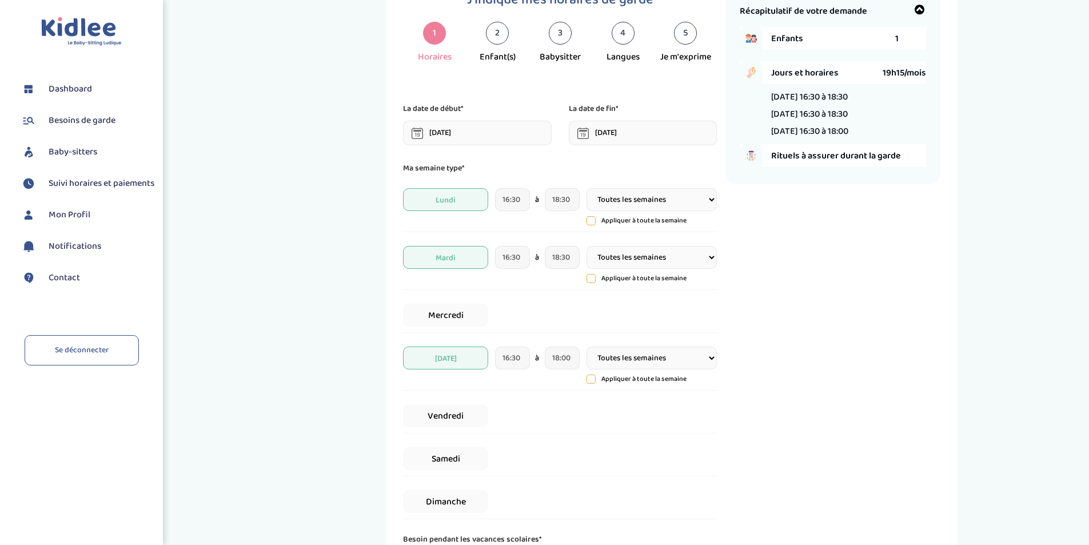
scroll to position [43, 0]
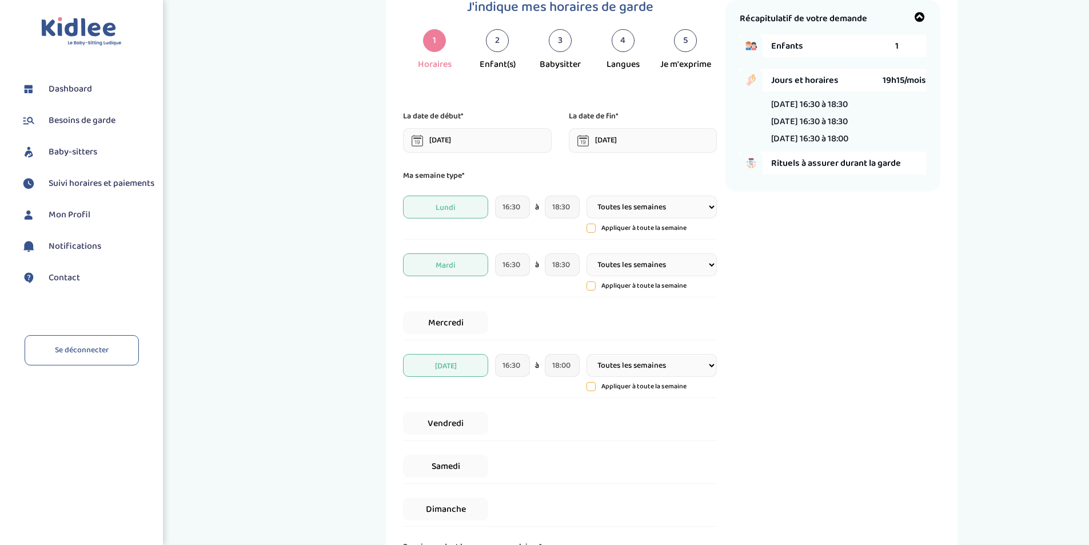
click at [590, 286] on icon at bounding box center [591, 286] width 3 height 2
type input "18:30"
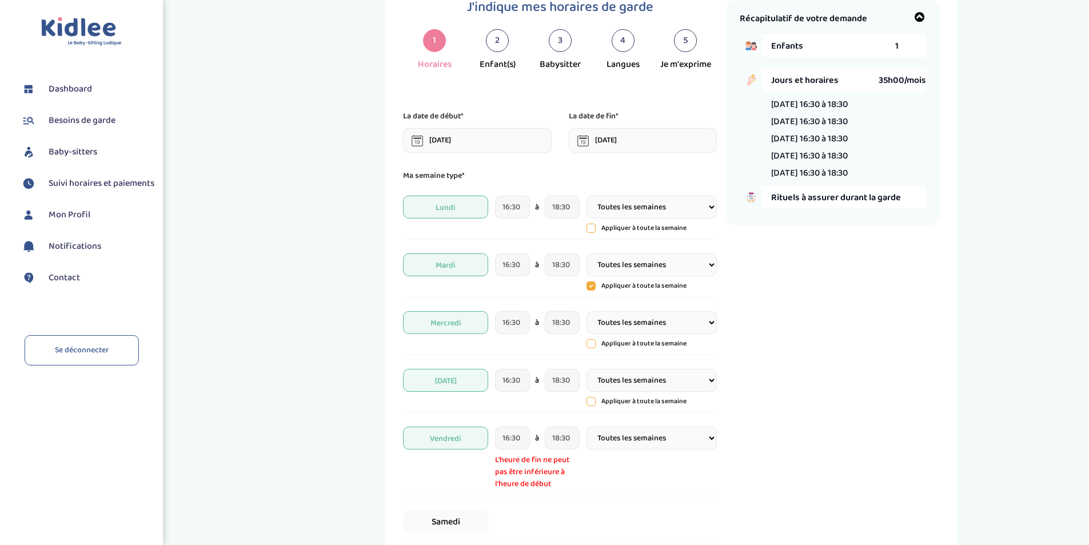
click at [590, 286] on icon at bounding box center [591, 285] width 9 height 9
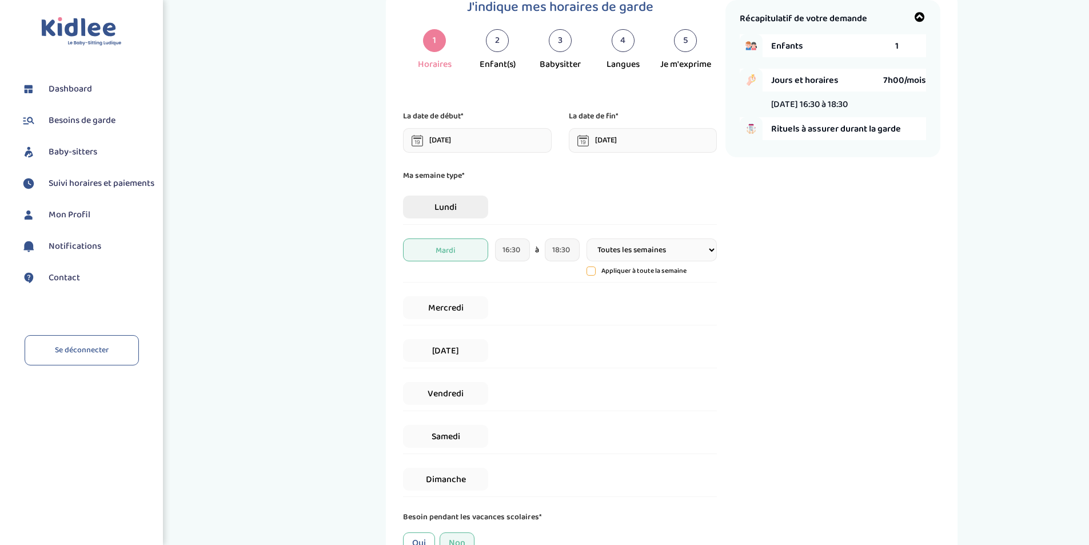
click at [466, 210] on span "Lundi" at bounding box center [445, 207] width 85 height 23
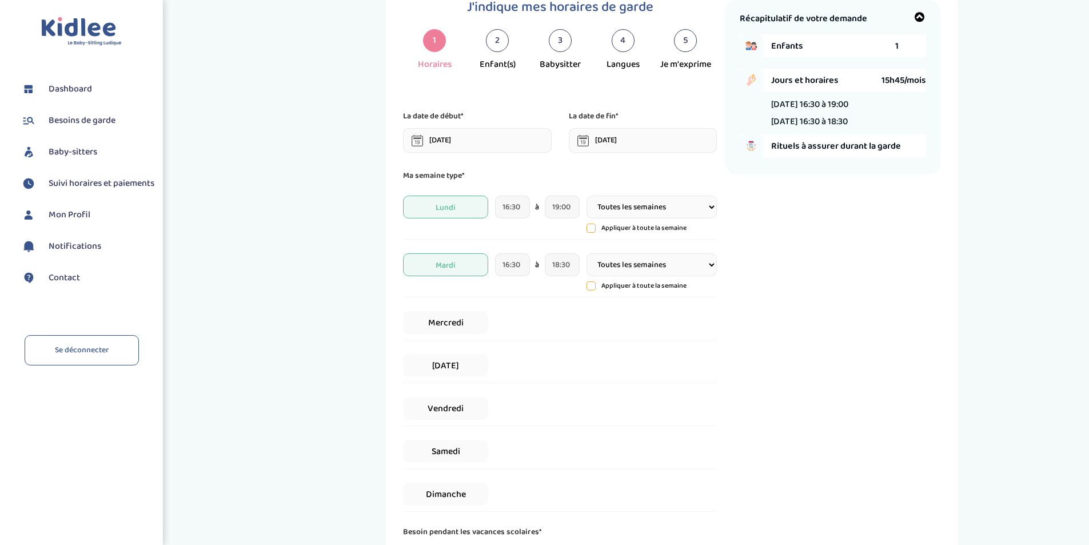
click at [994, 370] on div "J'indique mes horaires de garde 1 Horaires 2 Enfant(s) 3 Babysitter 4 Langues 5…" at bounding box center [672, 308] width 817 height 644
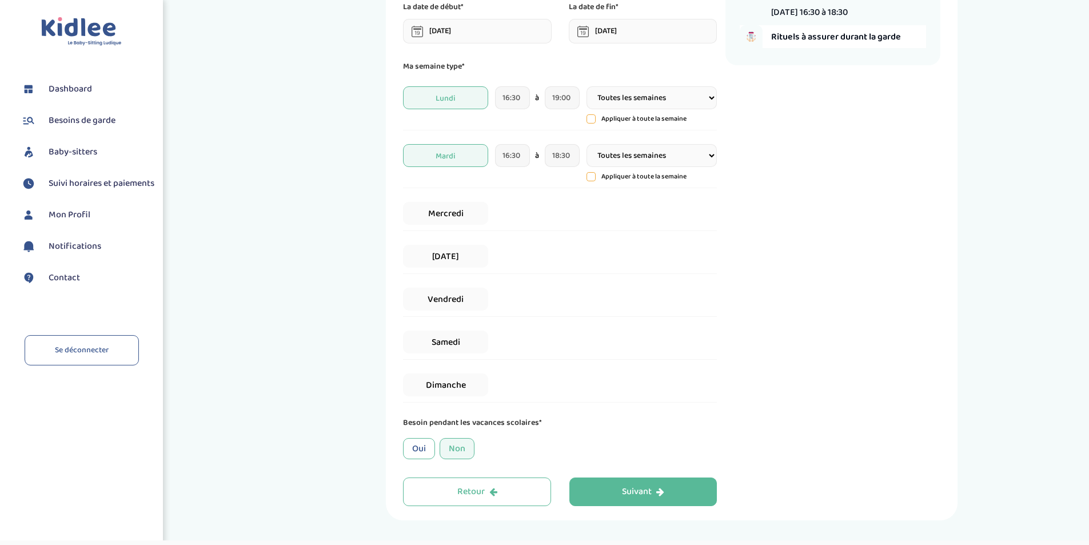
scroll to position [185, 0]
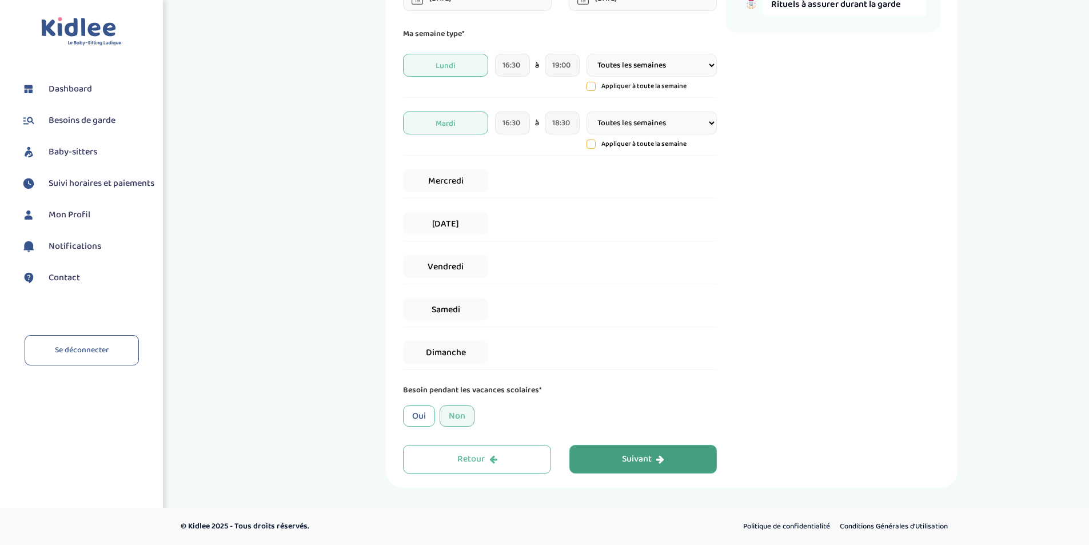
click at [640, 463] on div "Suivant" at bounding box center [643, 459] width 42 height 13
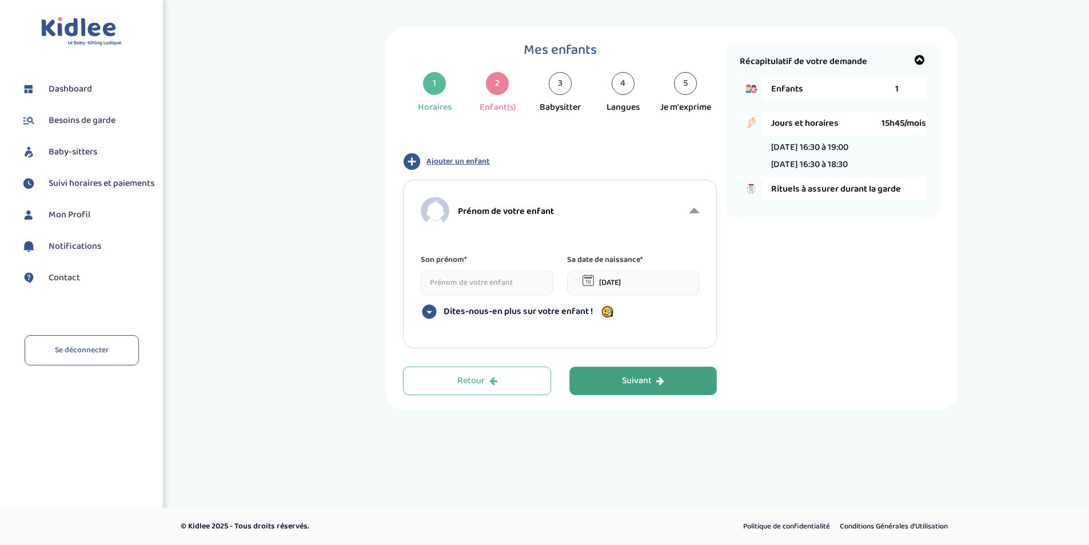
scroll to position [0, 0]
click at [529, 284] on input at bounding box center [492, 282] width 133 height 25
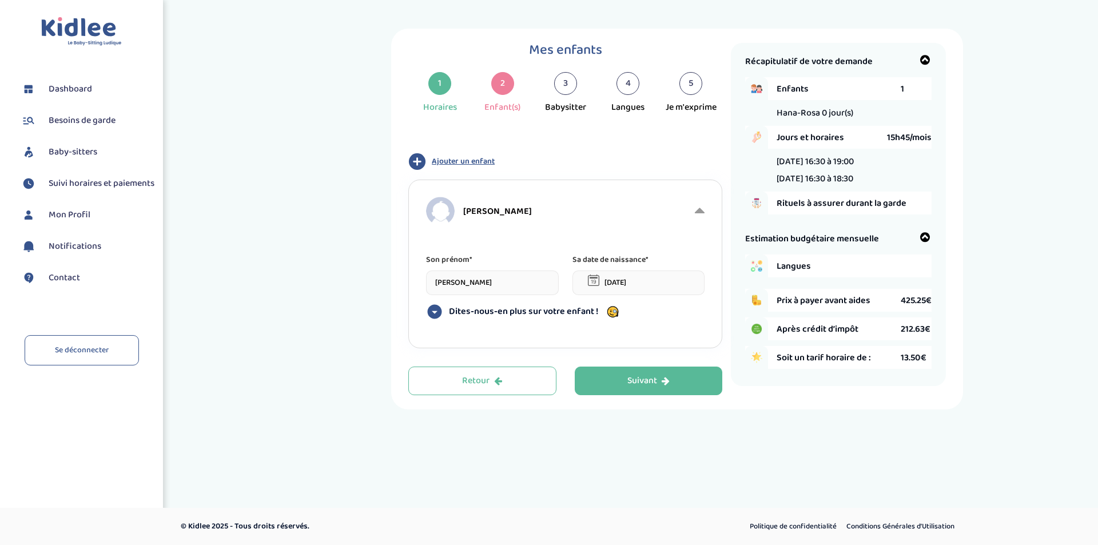
type input "[PERSON_NAME]"
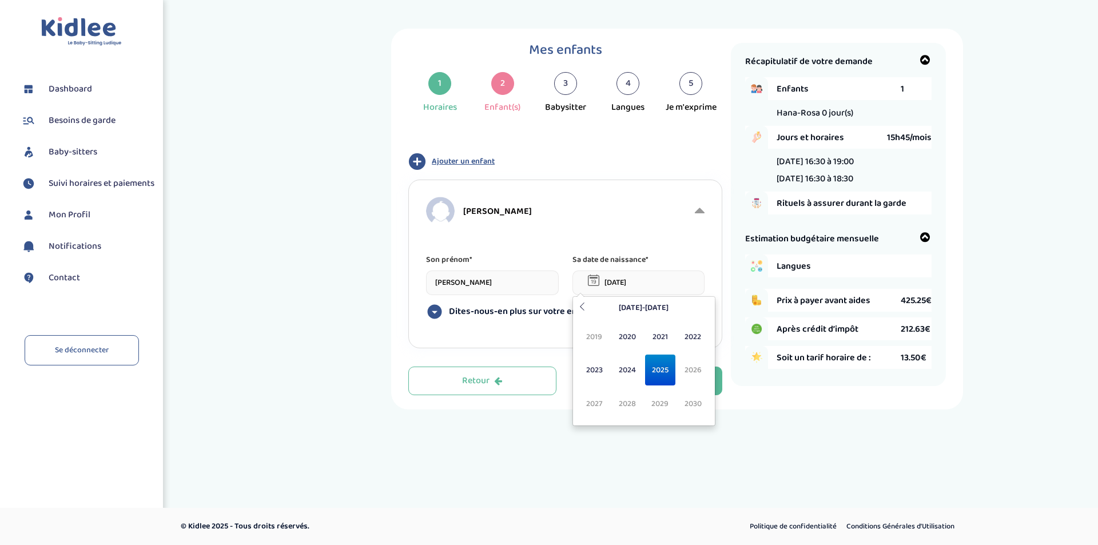
click at [627, 283] on input "[DATE]" at bounding box center [638, 282] width 133 height 25
click at [600, 338] on span "2019" at bounding box center [594, 336] width 30 height 31
click at [600, 338] on span "Jan" at bounding box center [594, 336] width 30 height 31
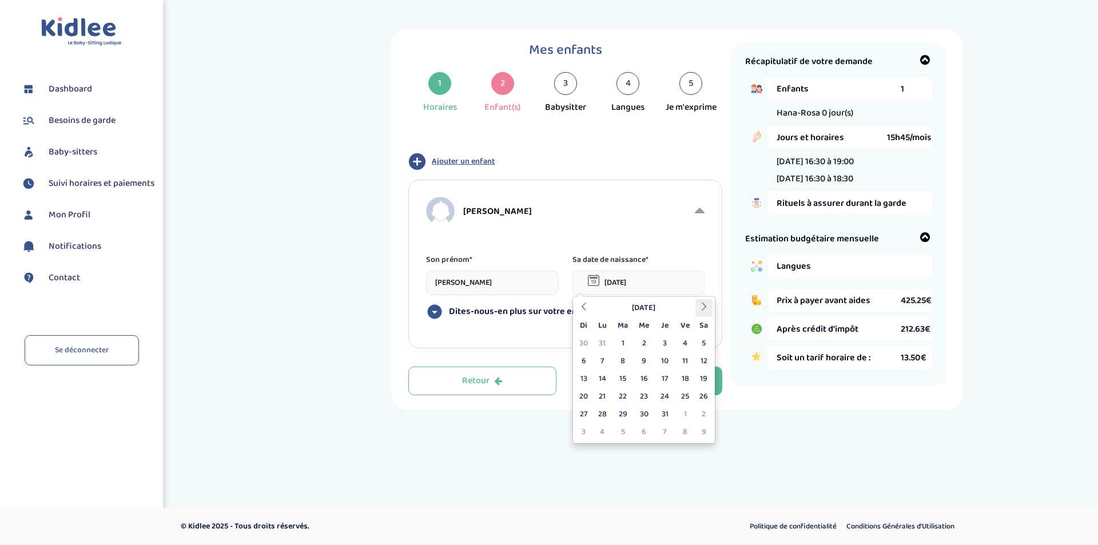
click at [705, 307] on icon at bounding box center [704, 307] width 8 height 8
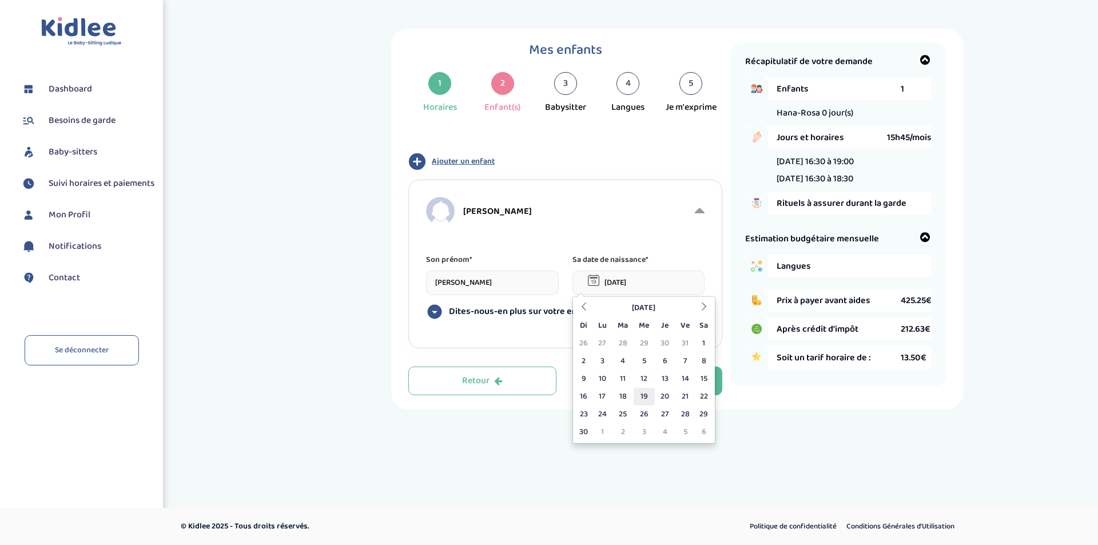
click at [640, 395] on td "19" at bounding box center [644, 397] width 21 height 18
type input "[DATE]"
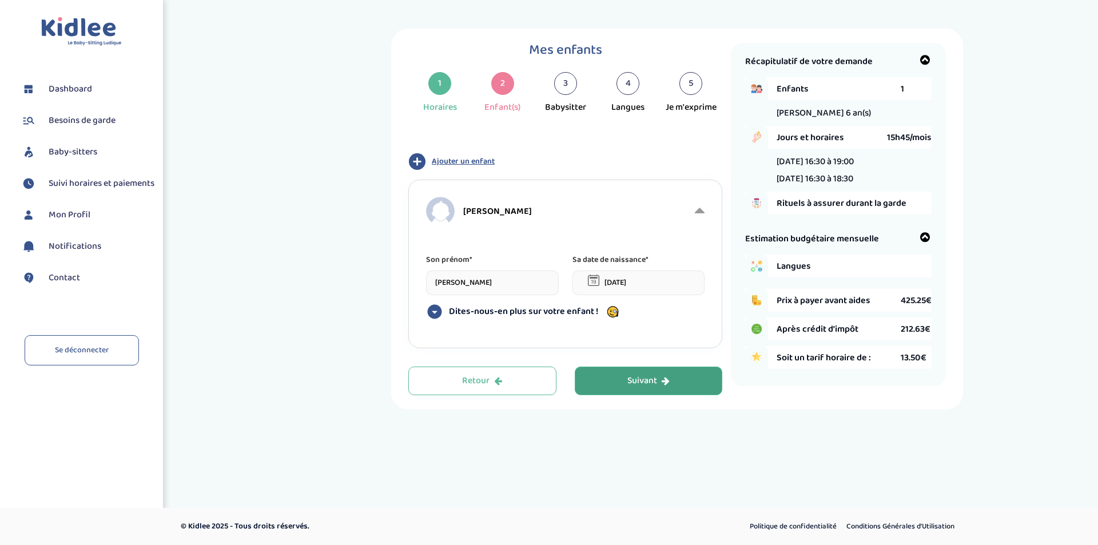
click at [646, 380] on div "Suivant" at bounding box center [648, 381] width 42 height 13
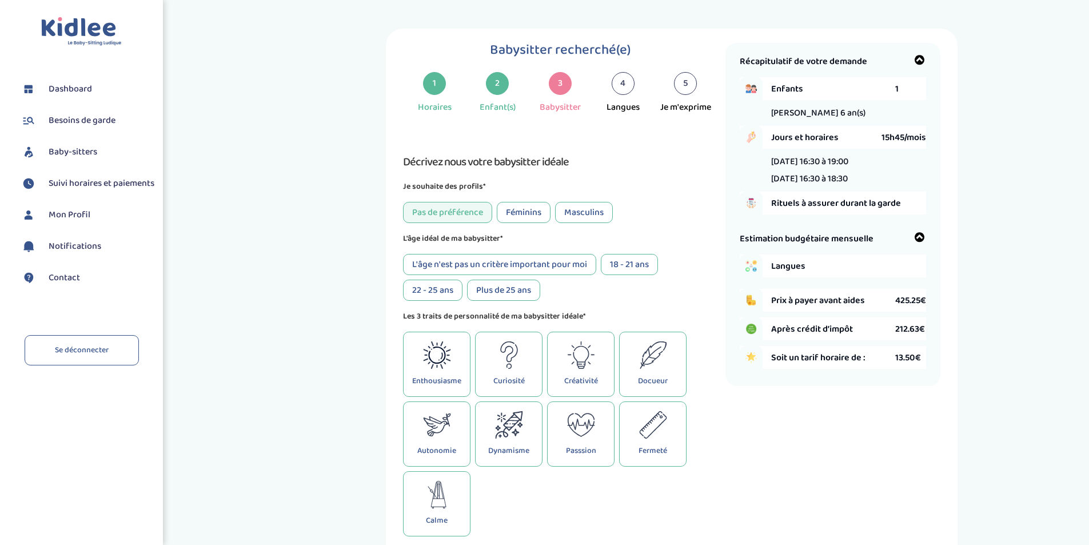
click at [530, 206] on div "Féminins" at bounding box center [524, 212] width 54 height 21
click at [465, 214] on div "Pas de préférence" at bounding box center [447, 212] width 89 height 21
click at [656, 357] on icon at bounding box center [653, 354] width 28 height 27
click at [574, 443] on div "Passsion" at bounding box center [580, 433] width 67 height 65
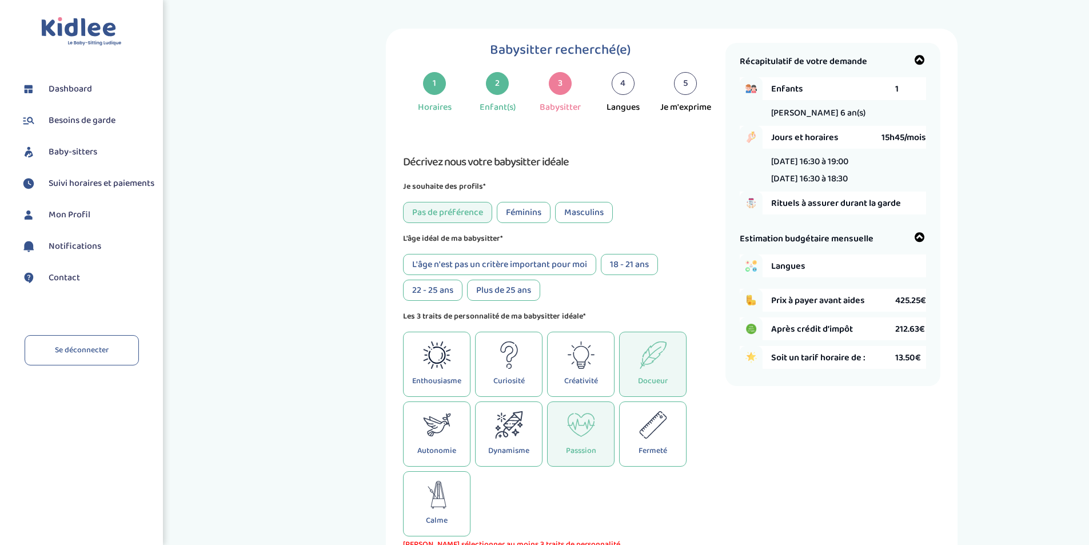
click at [524, 429] on div "Dynamisme" at bounding box center [508, 433] width 67 height 65
click at [436, 499] on icon at bounding box center [437, 494] width 18 height 27
click at [498, 377] on p "Curiosité" at bounding box center [509, 381] width 31 height 13
click at [524, 365] on div "Curiosité" at bounding box center [508, 364] width 67 height 65
click at [750, 430] on div "Récapitulatif de votre demande Enfants 1 Hana-Rosa 6 an(s) Jours et horaires 15…" at bounding box center [833, 498] width 215 height 910
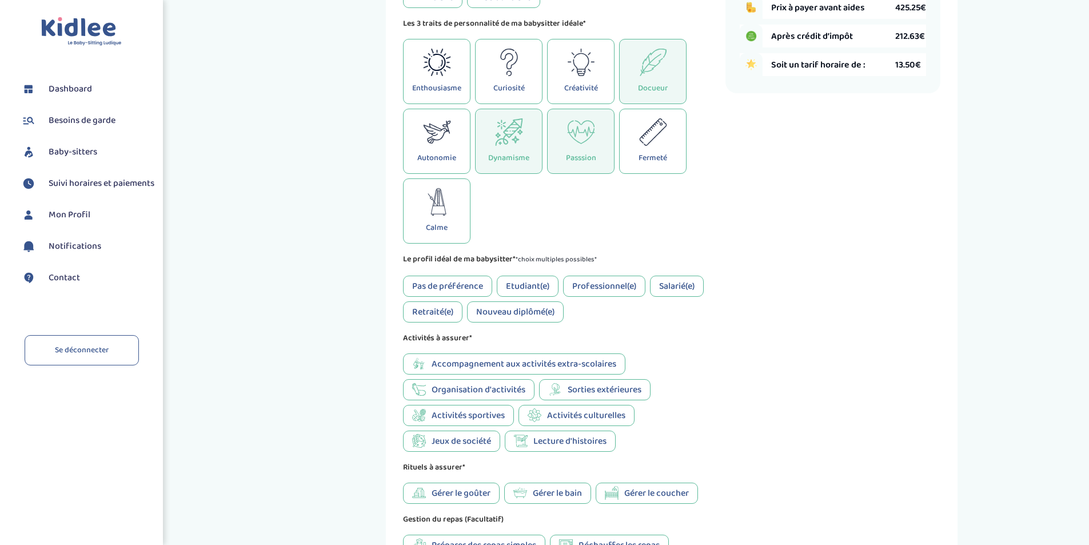
scroll to position [343, 0]
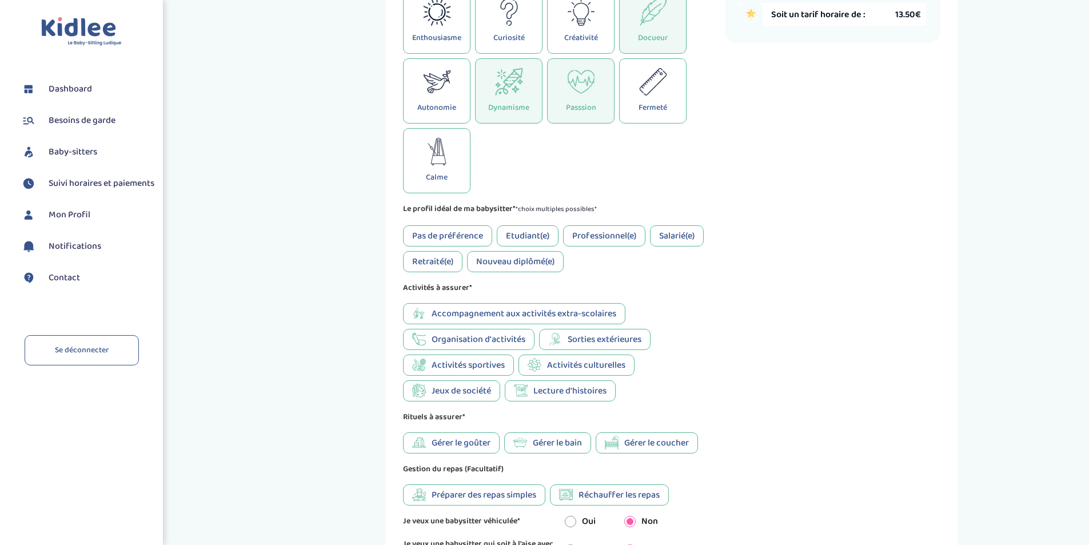
click at [544, 366] on div "Activités culturelles" at bounding box center [577, 365] width 116 height 21
click at [479, 444] on span "Gérer le goûter" at bounding box center [461, 443] width 59 height 14
click at [757, 427] on div "Récapitulatif de votre demande Enfants 1 Hana-Rosa 6 an(s) Jours et horaires 15…" at bounding box center [833, 155] width 215 height 910
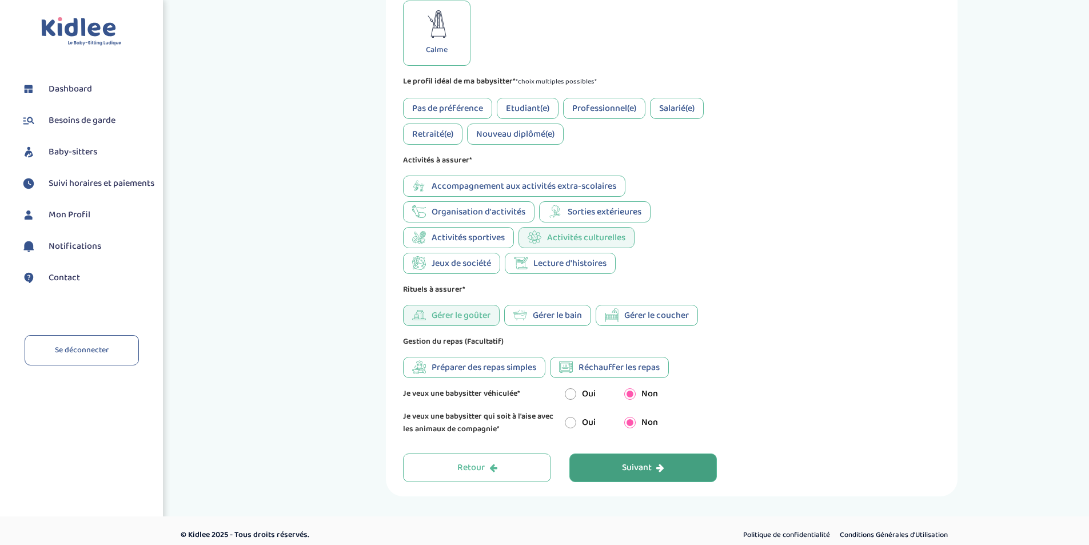
scroll to position [479, 0]
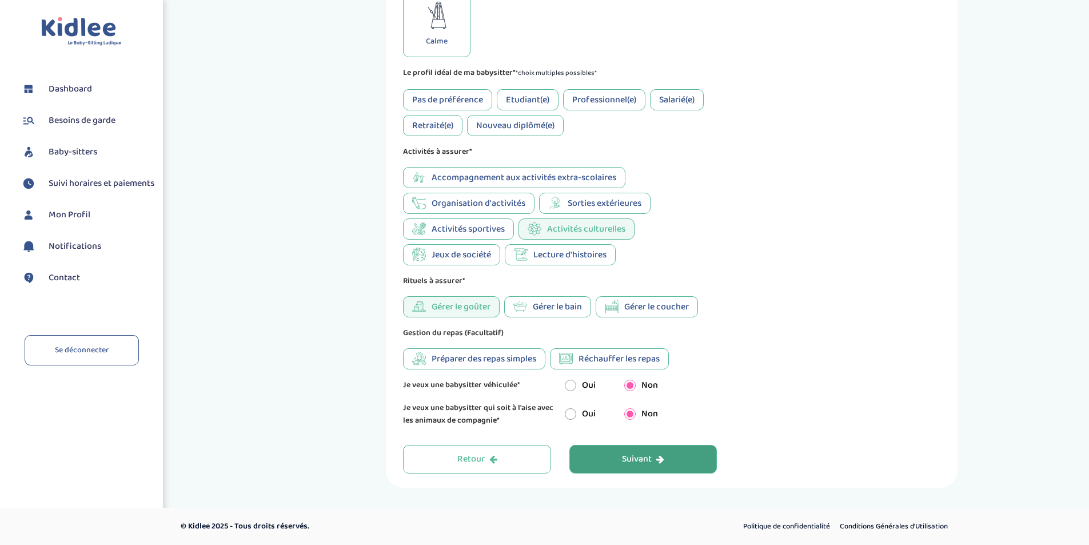
click at [617, 456] on button "Suivant" at bounding box center [644, 459] width 148 height 29
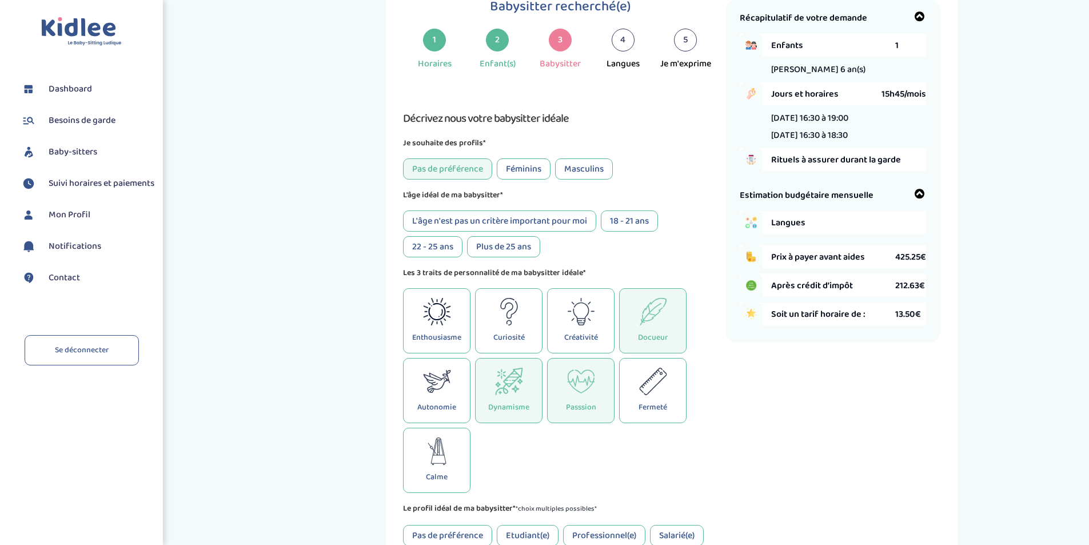
scroll to position [43, 0]
click at [519, 221] on div "L'âge n'est pas un critère important pour moi" at bounding box center [499, 221] width 193 height 21
click at [1000, 451] on div "Babysitter recherché(e) 1 Horaires 2 Enfant(s) 3 Babysitter 4 Langues 5 Je m'ex…" at bounding box center [672, 462] width 817 height 953
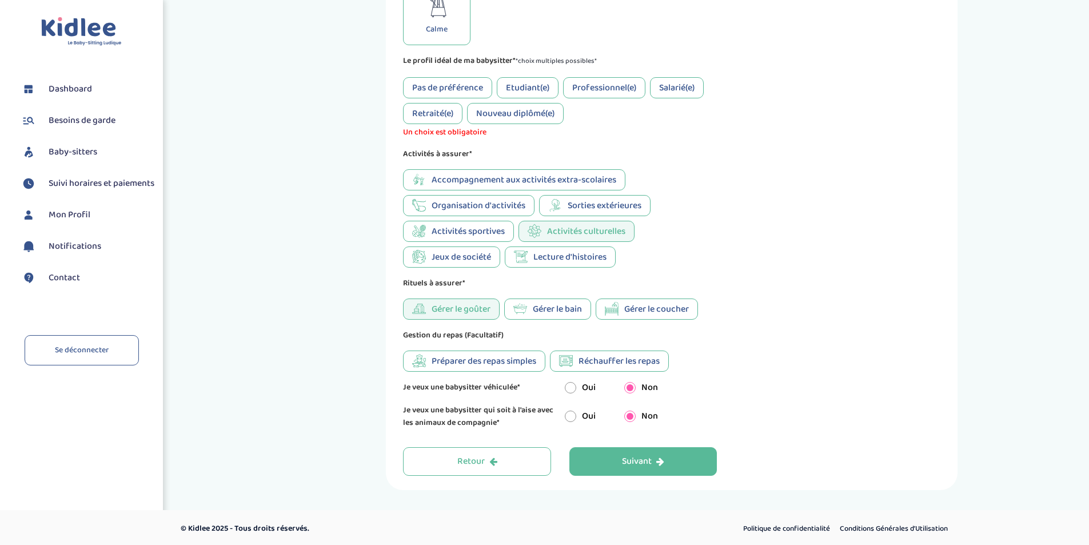
scroll to position [494, 0]
click at [464, 83] on div "Pas de préférence" at bounding box center [447, 85] width 89 height 21
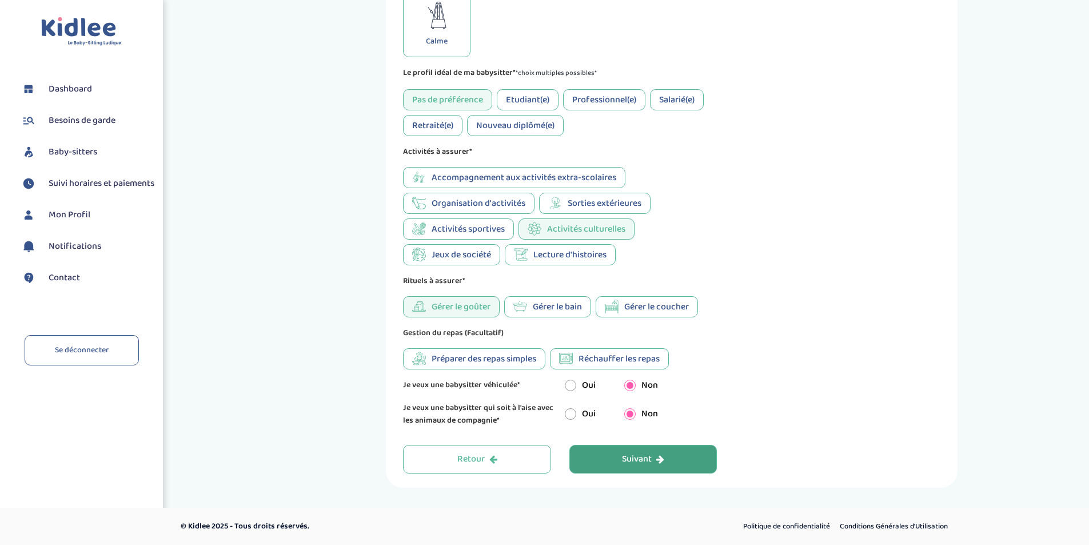
click at [627, 453] on div "Suivant" at bounding box center [643, 459] width 42 height 13
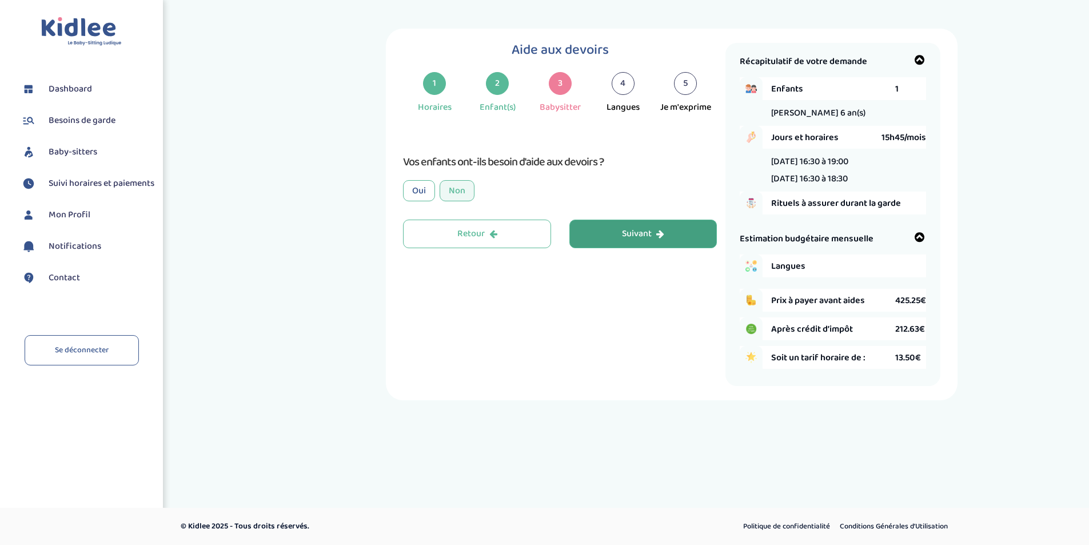
scroll to position [0, 0]
click at [428, 186] on div "Oui" at bounding box center [424, 190] width 32 height 21
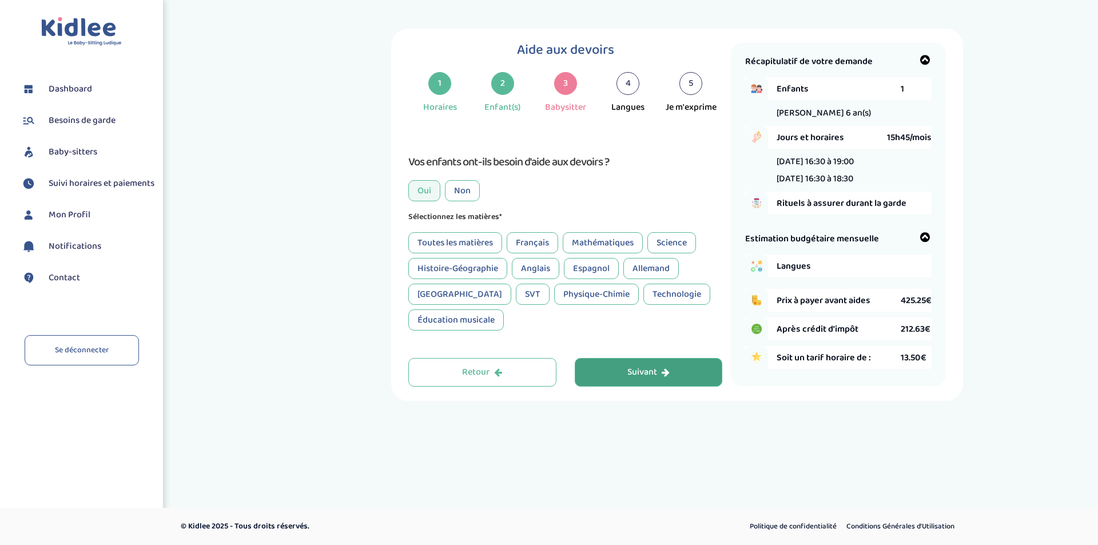
drag, startPoint x: 535, startPoint y: 257, endPoint x: 544, endPoint y: 237, distance: 22.3
click at [544, 237] on div "Français" at bounding box center [532, 242] width 51 height 21
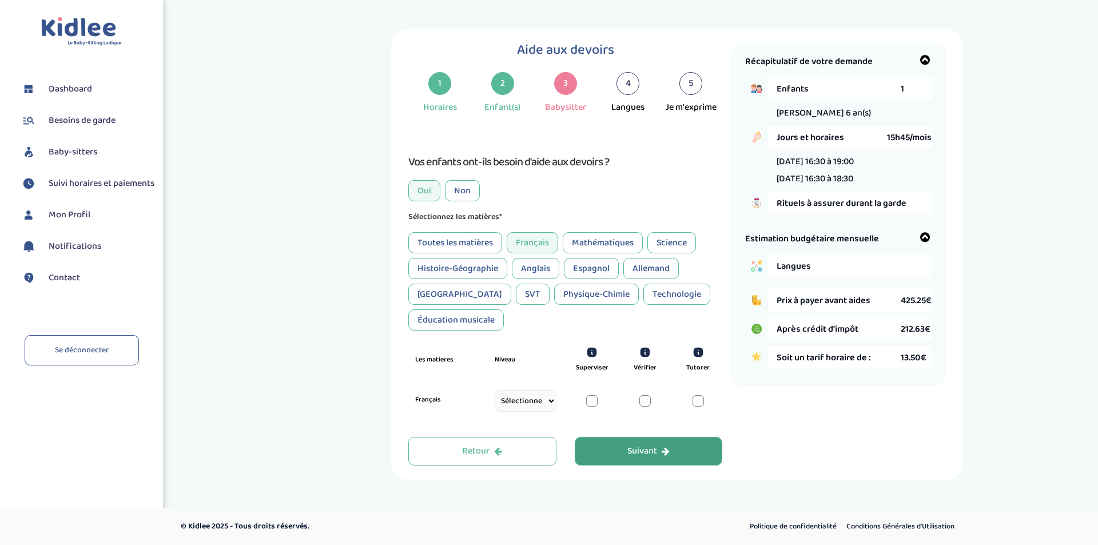
click at [587, 241] on div "Mathématiques" at bounding box center [603, 242] width 80 height 21
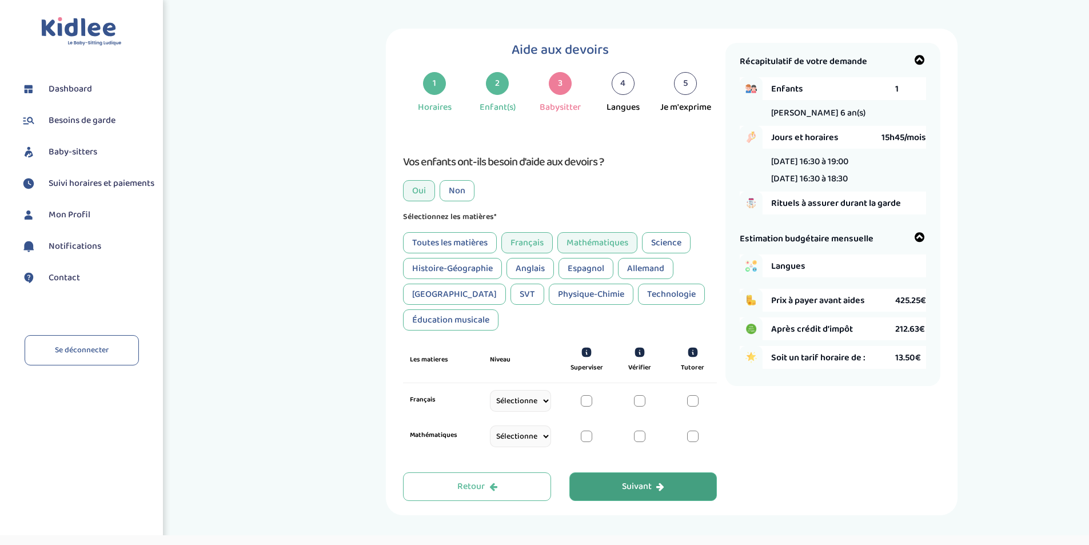
click at [546, 407] on select "Sélectionne CP [DATE] [DATE] CM1 CM2 6eme 5eme 4eme 3eme Seconde [GEOGRAPHIC_DA…" at bounding box center [520, 401] width 61 height 22
select select "CP"
click at [490, 403] on select "Sélectionne CP [DATE] [DATE] CM1 CM2 6eme 5eme 4eme 3eme Seconde [GEOGRAPHIC_DA…" at bounding box center [520, 401] width 61 height 22
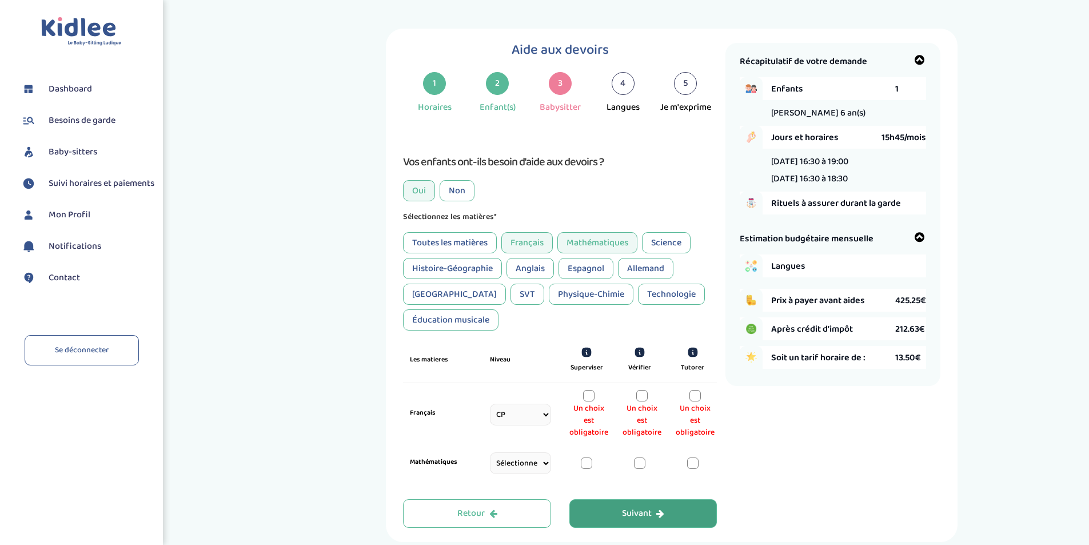
click at [589, 395] on div at bounding box center [588, 395] width 11 height 11
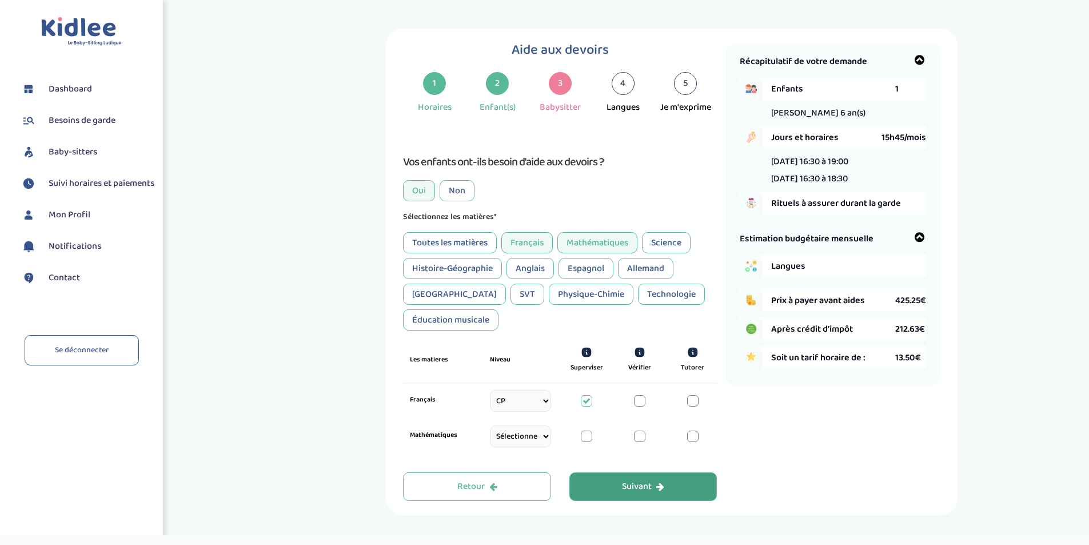
click at [644, 400] on div at bounding box center [639, 400] width 11 height 11
click at [690, 399] on div at bounding box center [692, 400] width 11 height 11
click at [543, 435] on select "Sélectionne CP [DATE] [DATE] CM1 CM2 6eme 5eme 4eme 3eme Seconde [GEOGRAPHIC_DA…" at bounding box center [520, 436] width 61 height 22
select select "CP"
click at [490, 439] on select "Sélectionne CP [DATE] [DATE] CM1 CM2 6eme 5eme 4eme 3eme Seconde [GEOGRAPHIC_DA…" at bounding box center [520, 436] width 61 height 22
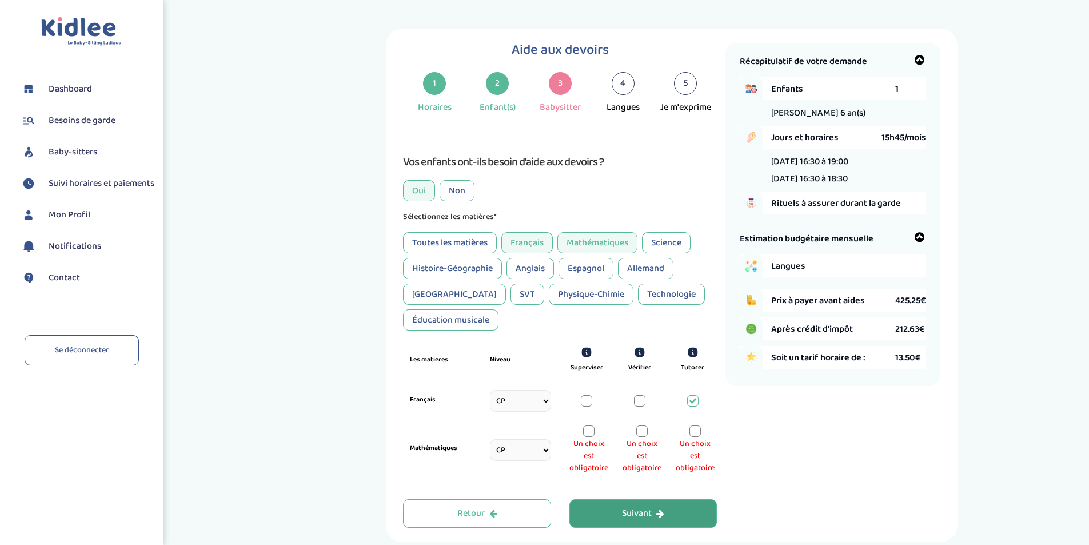
click at [694, 432] on div at bounding box center [695, 430] width 11 height 11
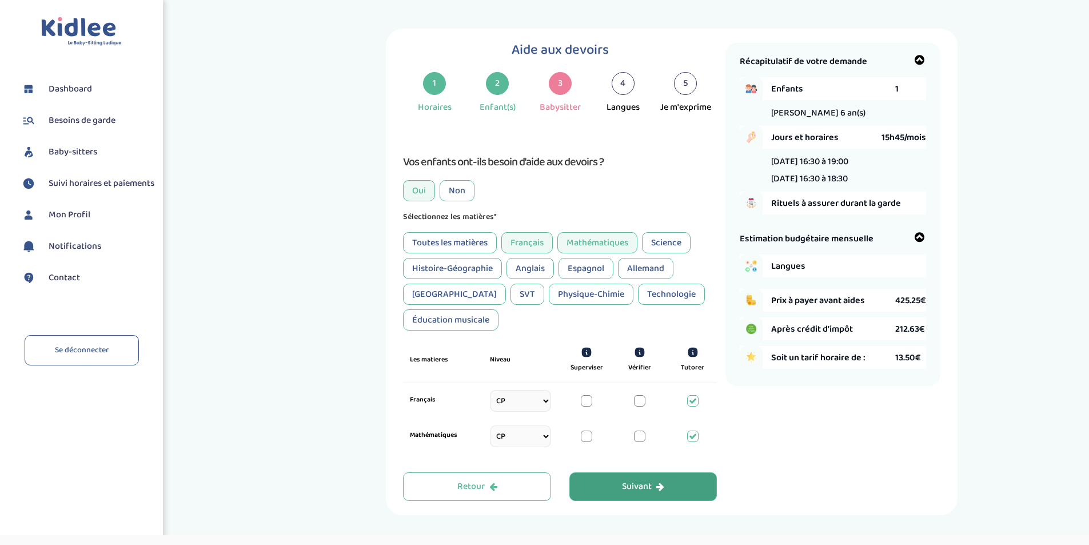
click at [647, 483] on div "Suivant" at bounding box center [643, 486] width 42 height 13
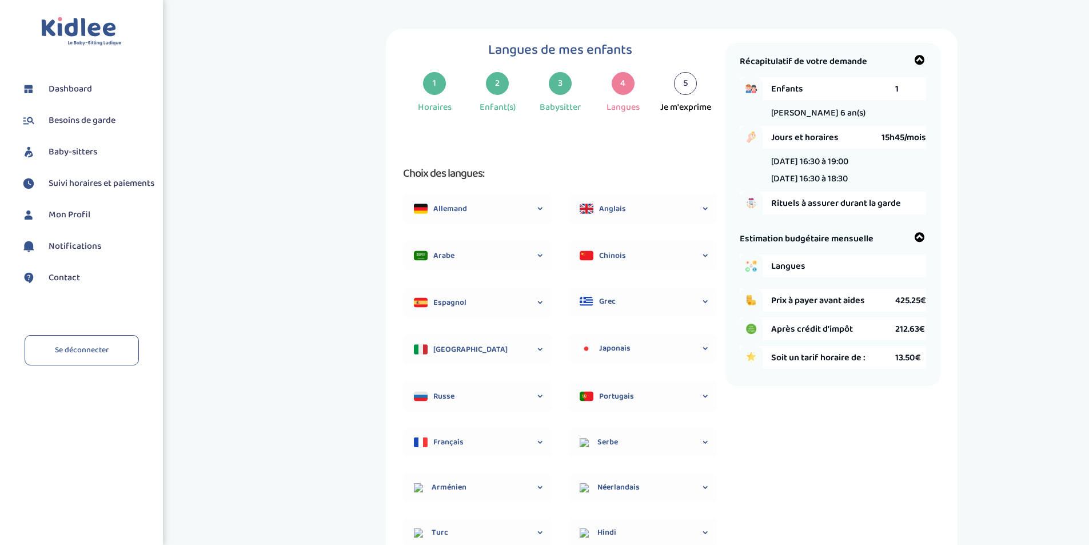
scroll to position [27, 0]
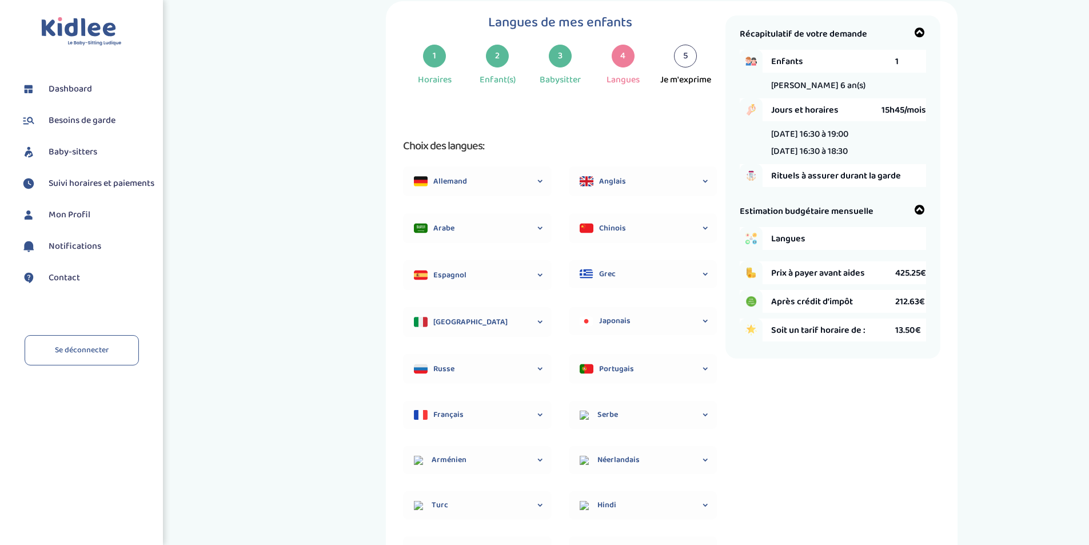
click at [994, 417] on div "Langues de mes enfants 1 Horaires 2 Enfant(s) 3 Babysitter 4 Langues 5 Je m'exp…" at bounding box center [672, 381] width 817 height 760
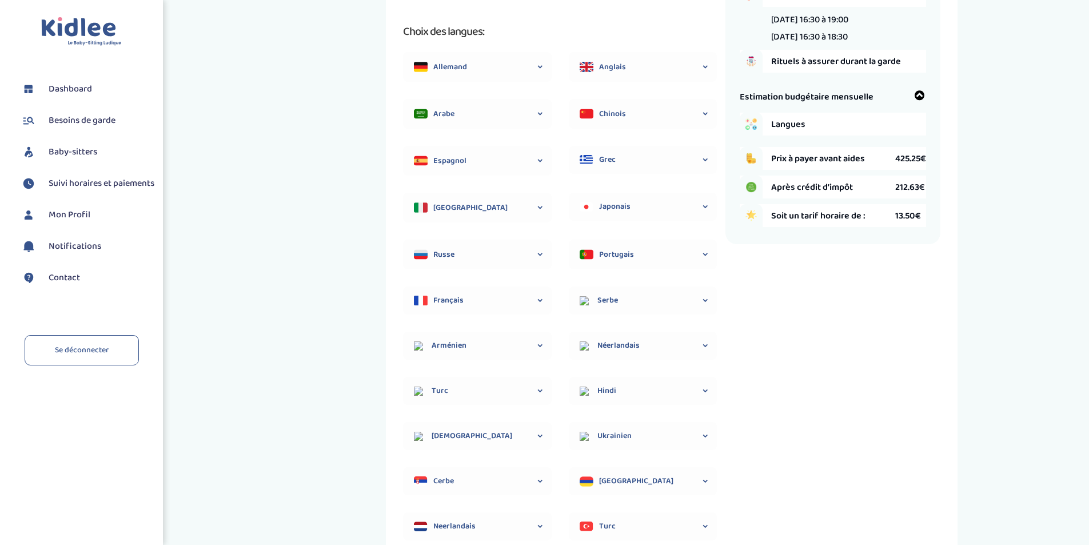
scroll to position [141, 0]
click at [663, 63] on span "Anglais" at bounding box center [653, 68] width 108 height 12
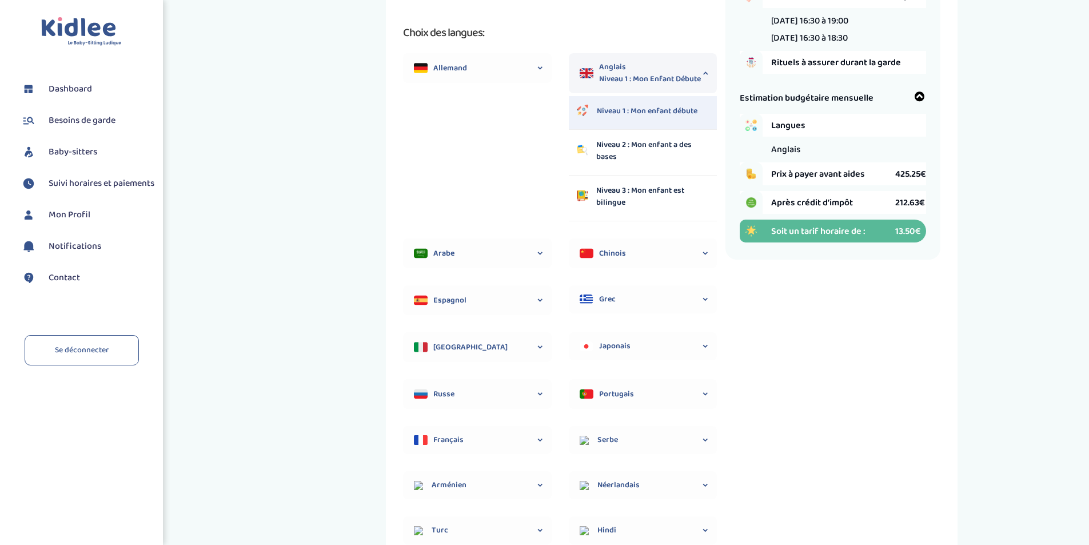
click at [970, 168] on div "Langues de mes enfants 1 Horaires 2 Enfant(s) 3 Babysitter 4 Langues 5 Je m'exp…" at bounding box center [672, 411] width 817 height 1046
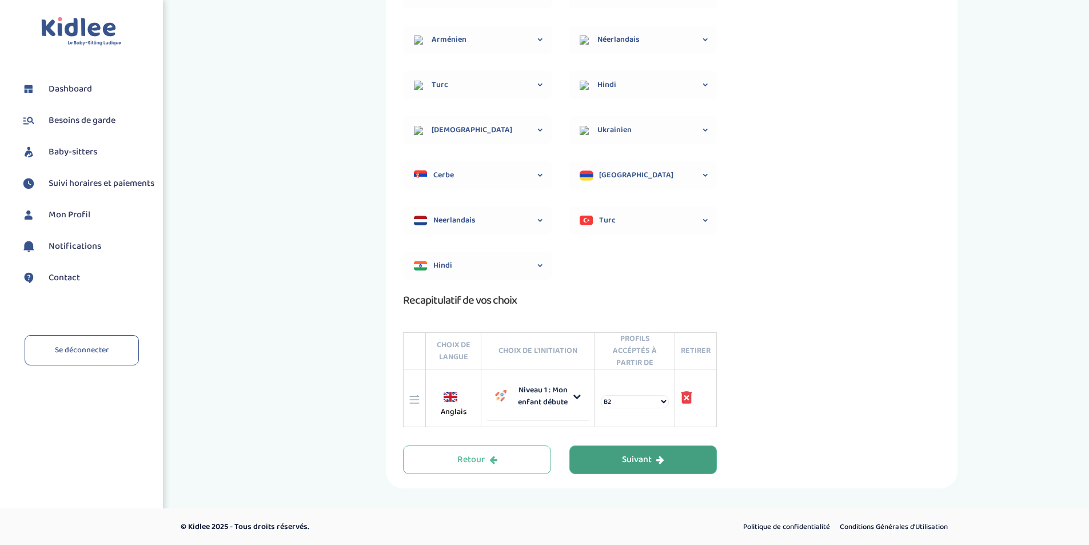
scroll to position [587, 0]
click at [662, 451] on button "Suivant" at bounding box center [644, 459] width 148 height 29
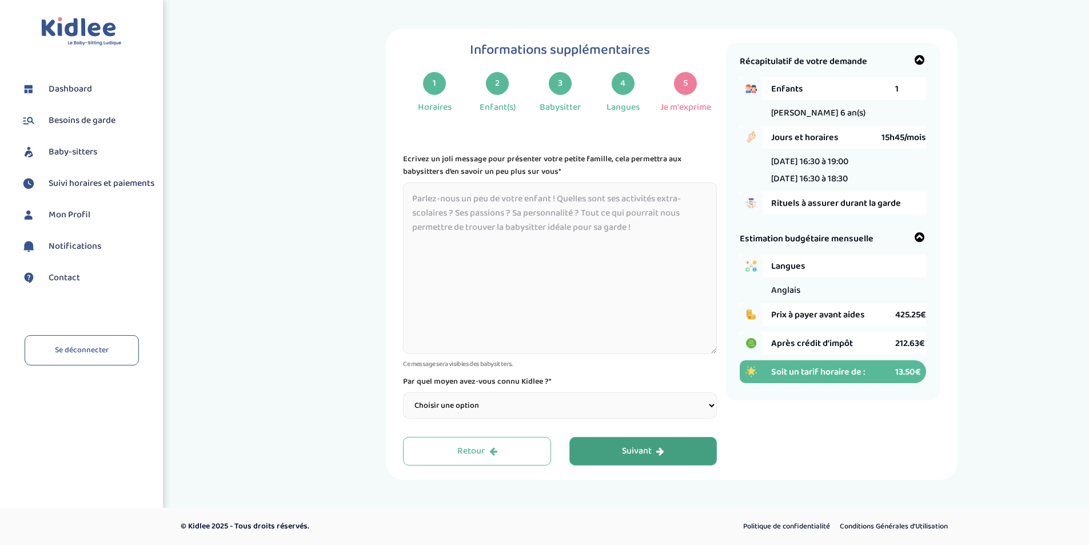
scroll to position [0, 0]
click at [655, 407] on select "Choisir une option Bouche à Oreille Google Plateforme Gens de confiance Faceboo…" at bounding box center [565, 405] width 314 height 26
select select "2"
click at [408, 392] on select "Choisir une option Bouche à Oreille Google Plateforme Gens de confiance Faceboo…" at bounding box center [565, 405] width 314 height 26
click at [675, 451] on button "Suivant" at bounding box center [649, 451] width 148 height 29
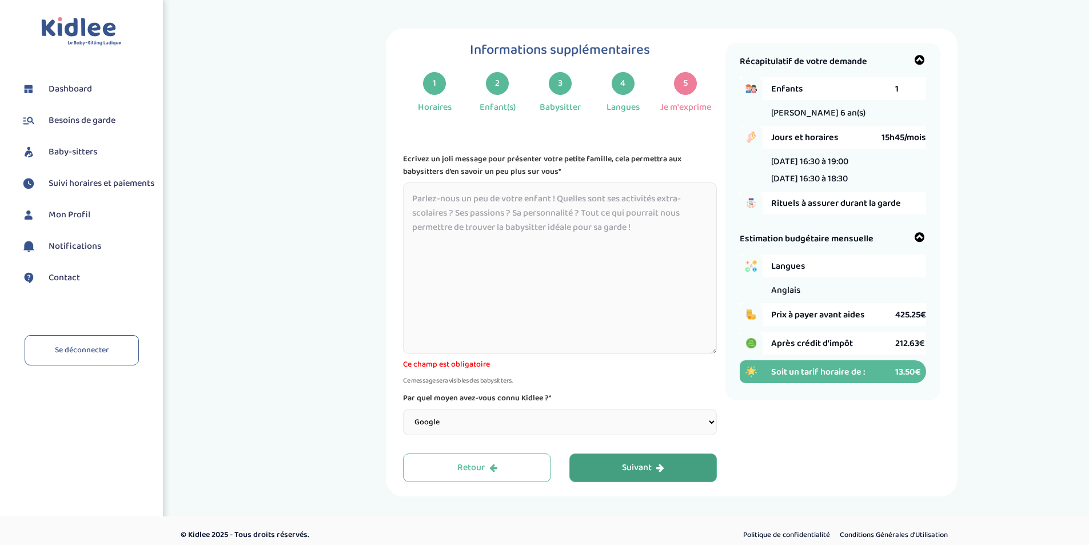
click at [669, 466] on button "Suivant" at bounding box center [644, 467] width 148 height 29
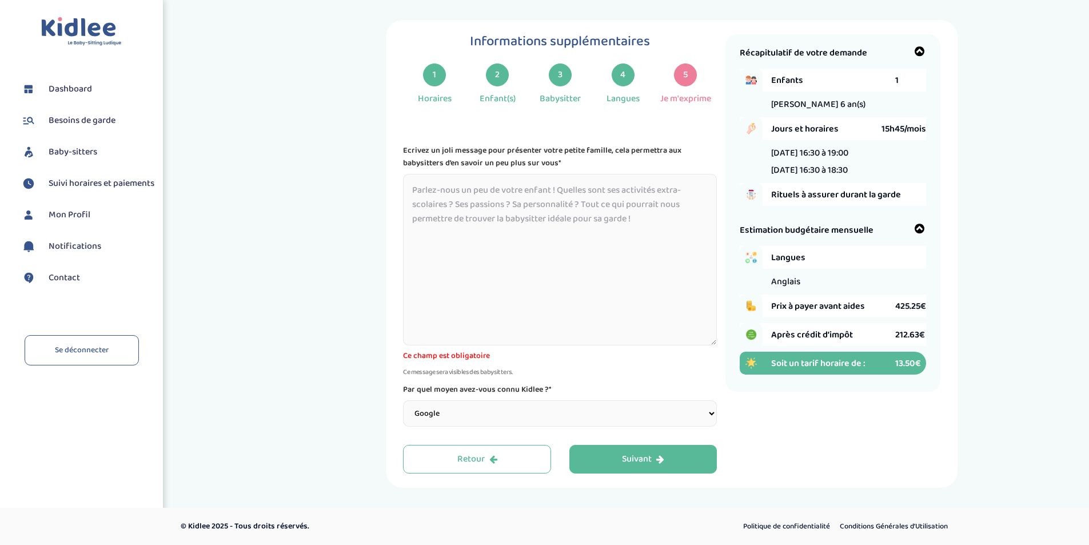
click at [475, 194] on textarea at bounding box center [560, 260] width 314 height 172
drag, startPoint x: 280, startPoint y: 19, endPoint x: 239, endPoint y: 2, distance: 44.8
click at [239, 2] on div "Informations supplémentaires 1 Horaires 2 Enfant(s) 3 Babysitter 4 Langues 5 Je…" at bounding box center [661, 244] width 874 height 488
